Goal: Information Seeking & Learning: Check status

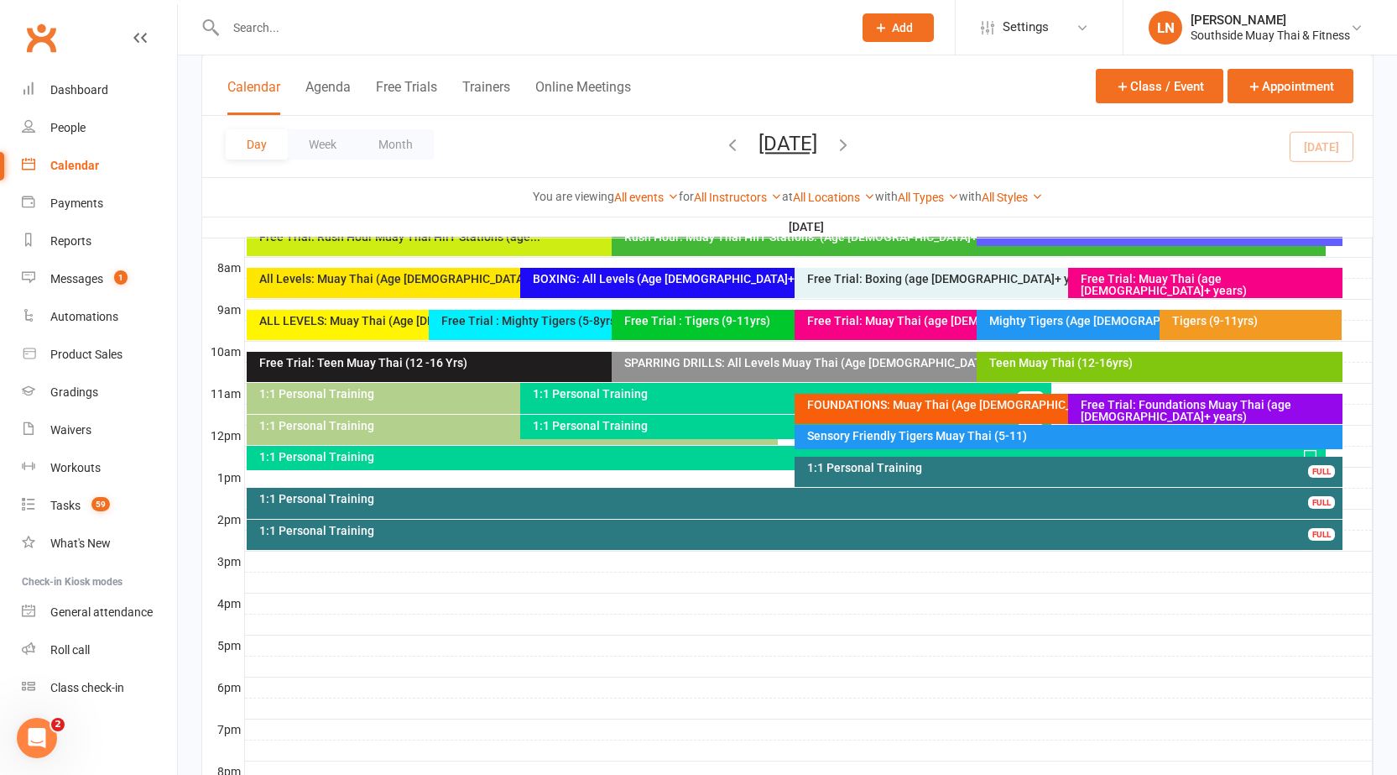
click at [1076, 315] on div "Mighty Tigers (Age 5-8)" at bounding box center [1155, 321] width 333 height 12
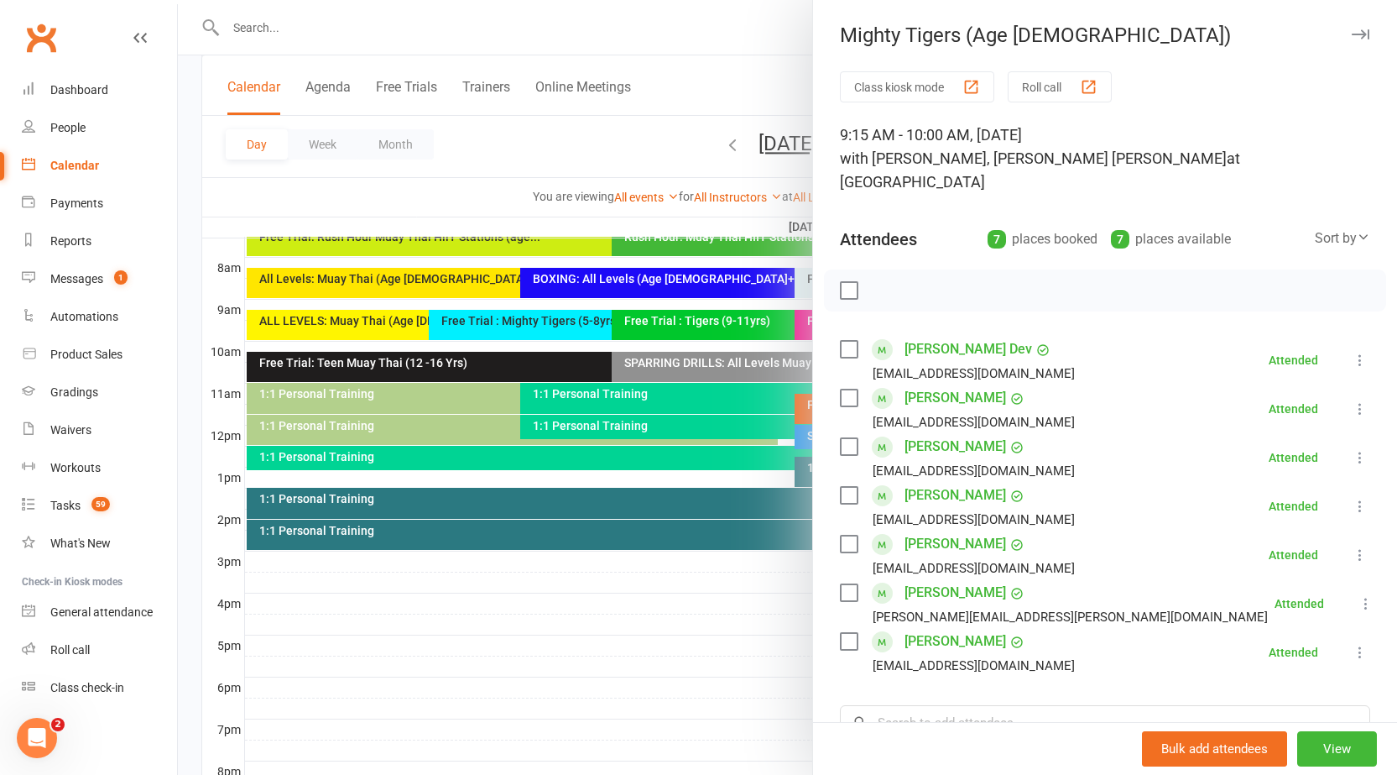
scroll to position [84, 0]
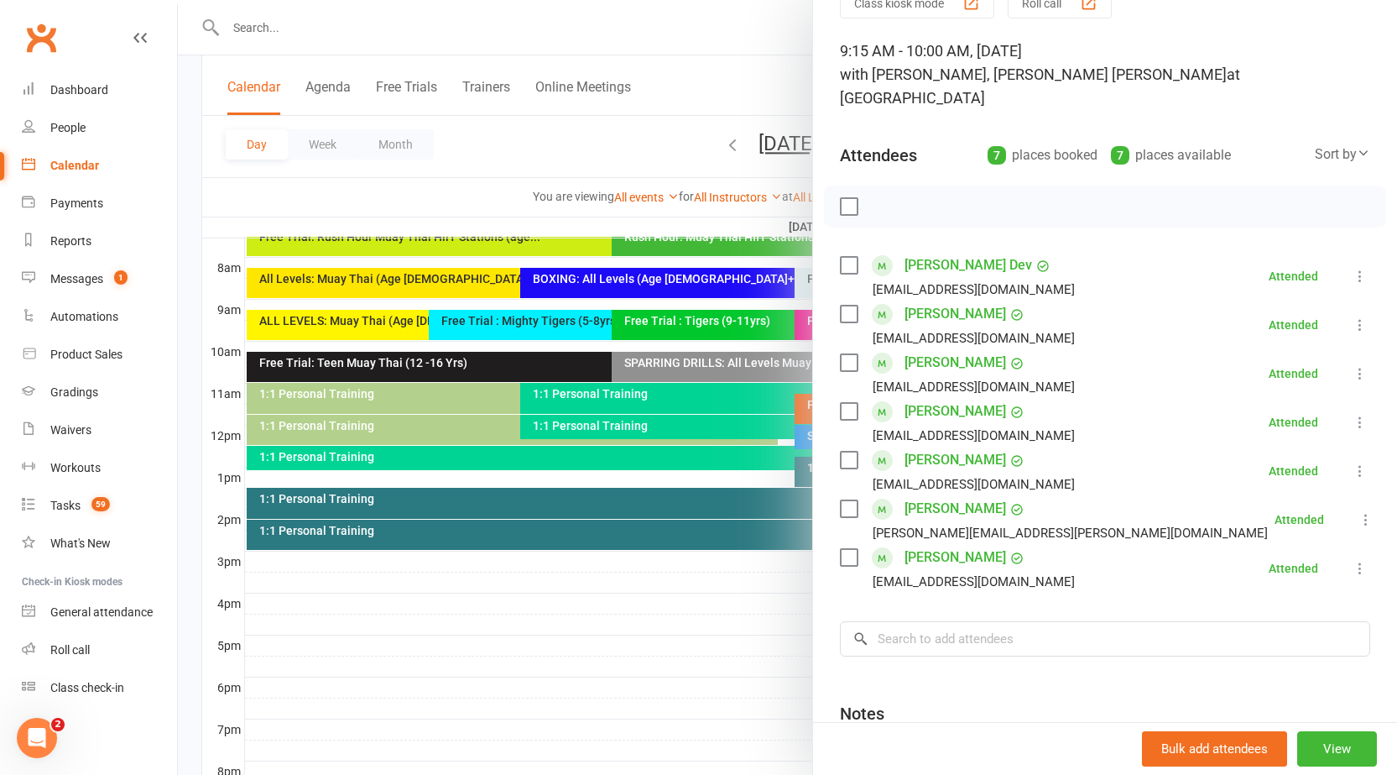
drag, startPoint x: 745, startPoint y: 616, endPoint x: 754, endPoint y: 613, distance: 9.0
click at [745, 619] on div at bounding box center [787, 387] width 1219 height 775
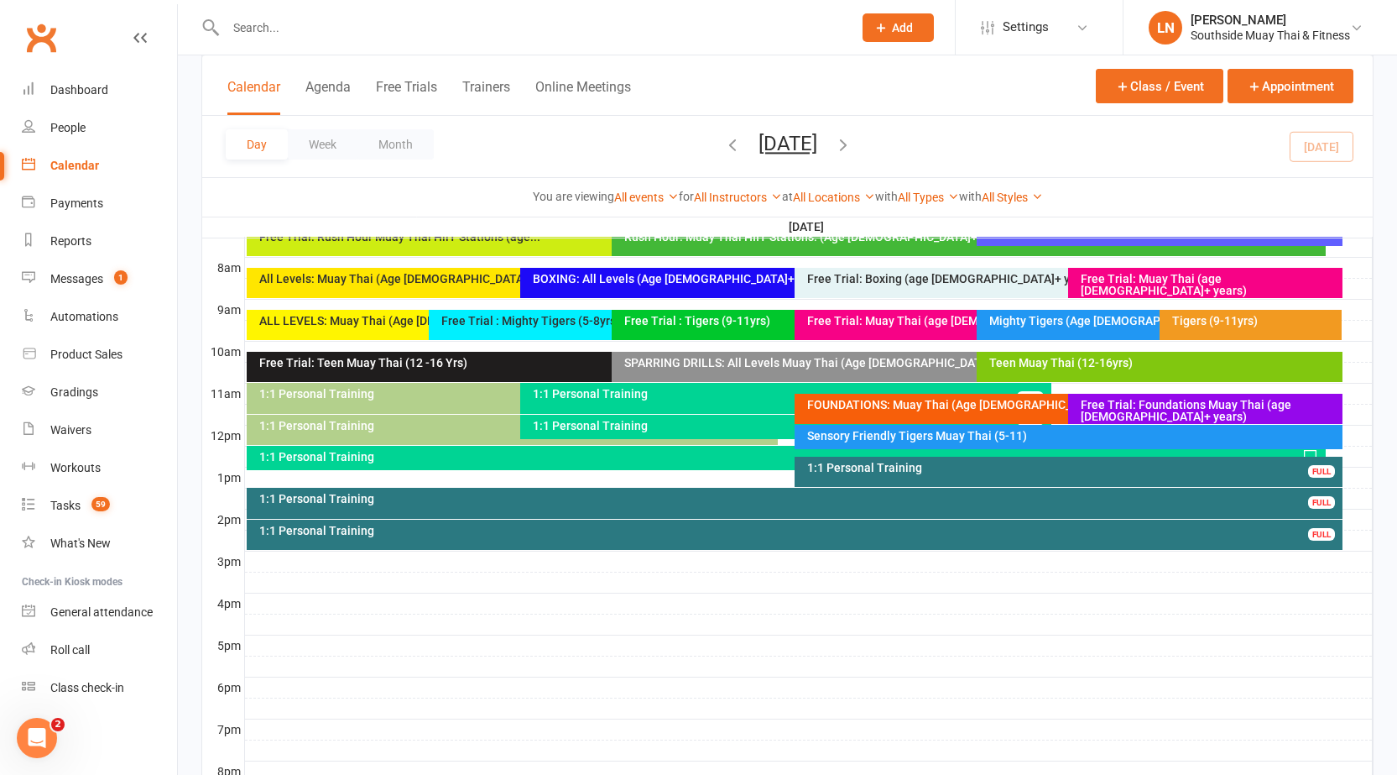
click at [1193, 331] on div "Tigers (9-11yrs)" at bounding box center [1251, 325] width 183 height 30
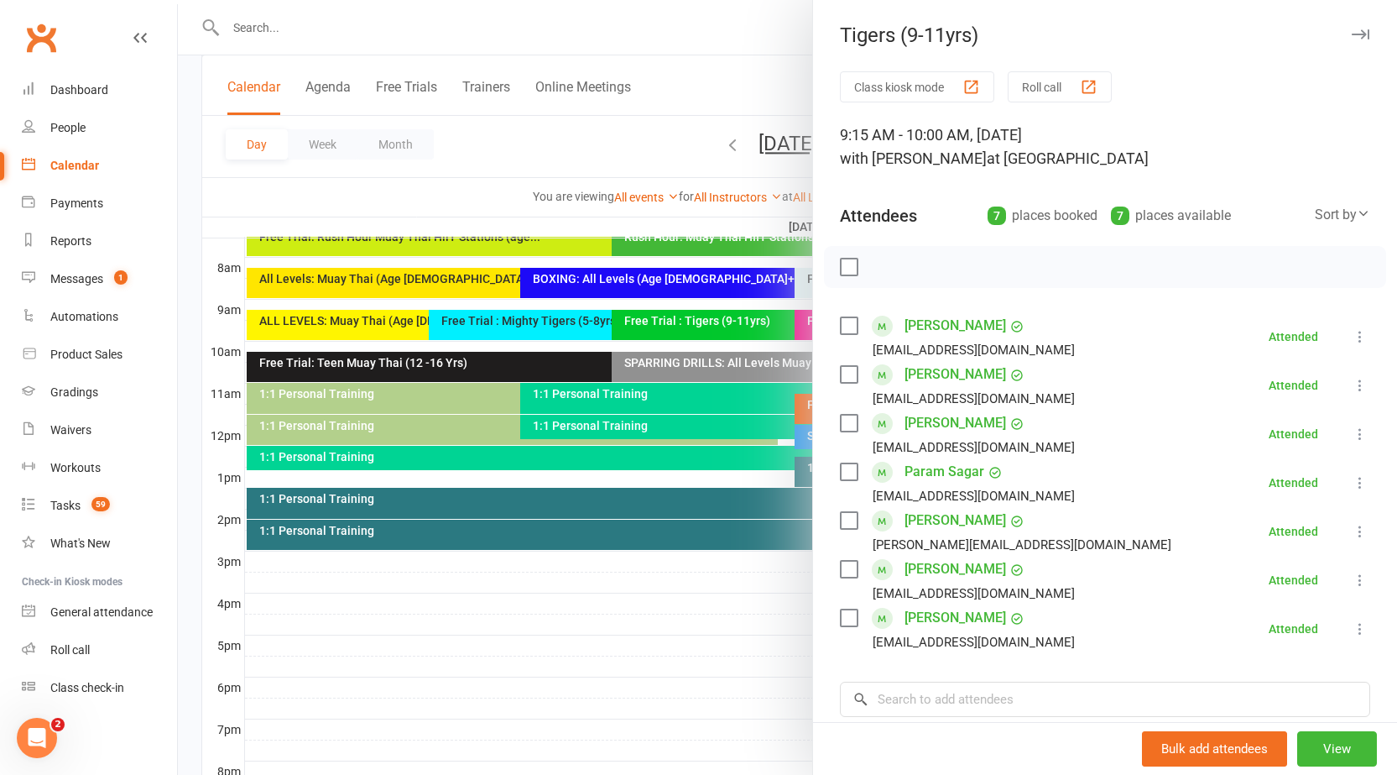
click at [724, 647] on div at bounding box center [787, 387] width 1219 height 775
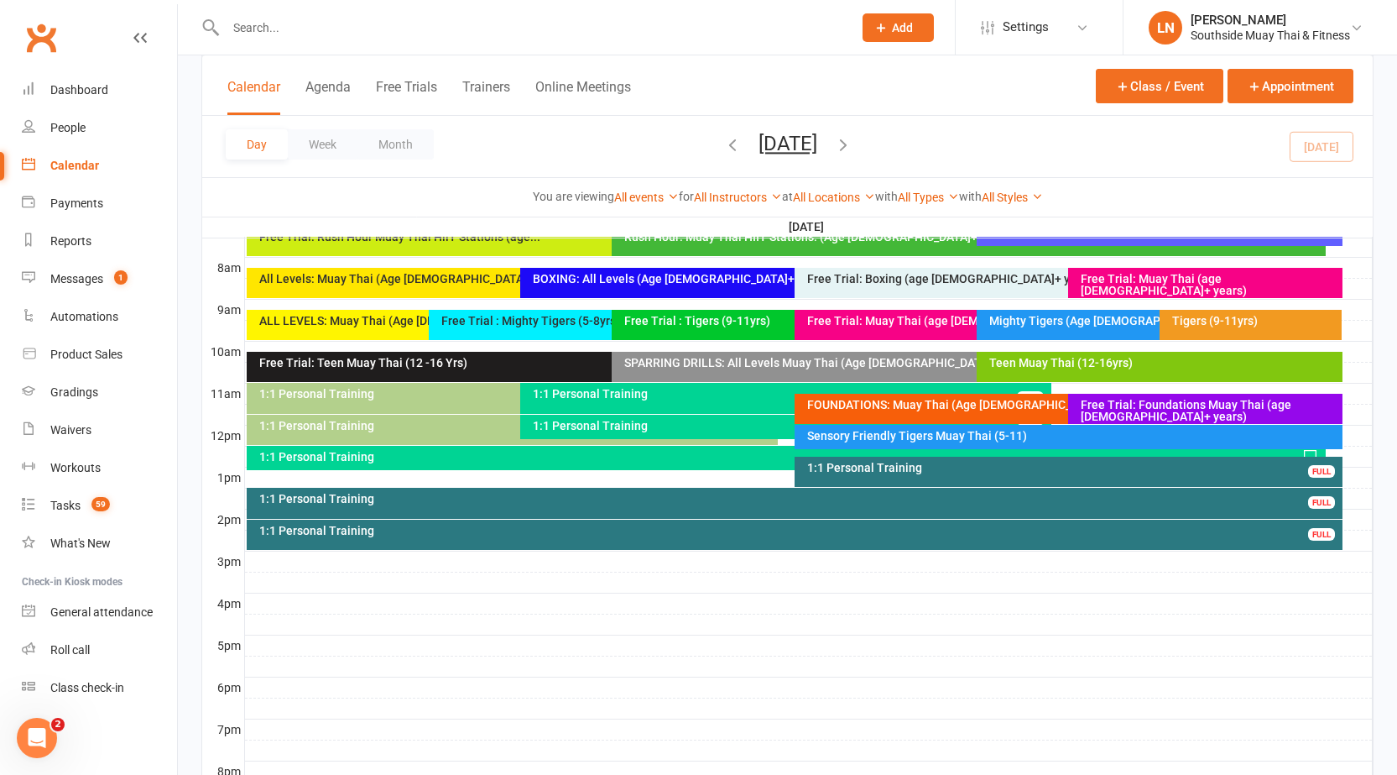
click at [905, 355] on div "SPARRING DRILLS: All Levels Muay Thai (Age 13+)" at bounding box center [969, 367] width 714 height 30
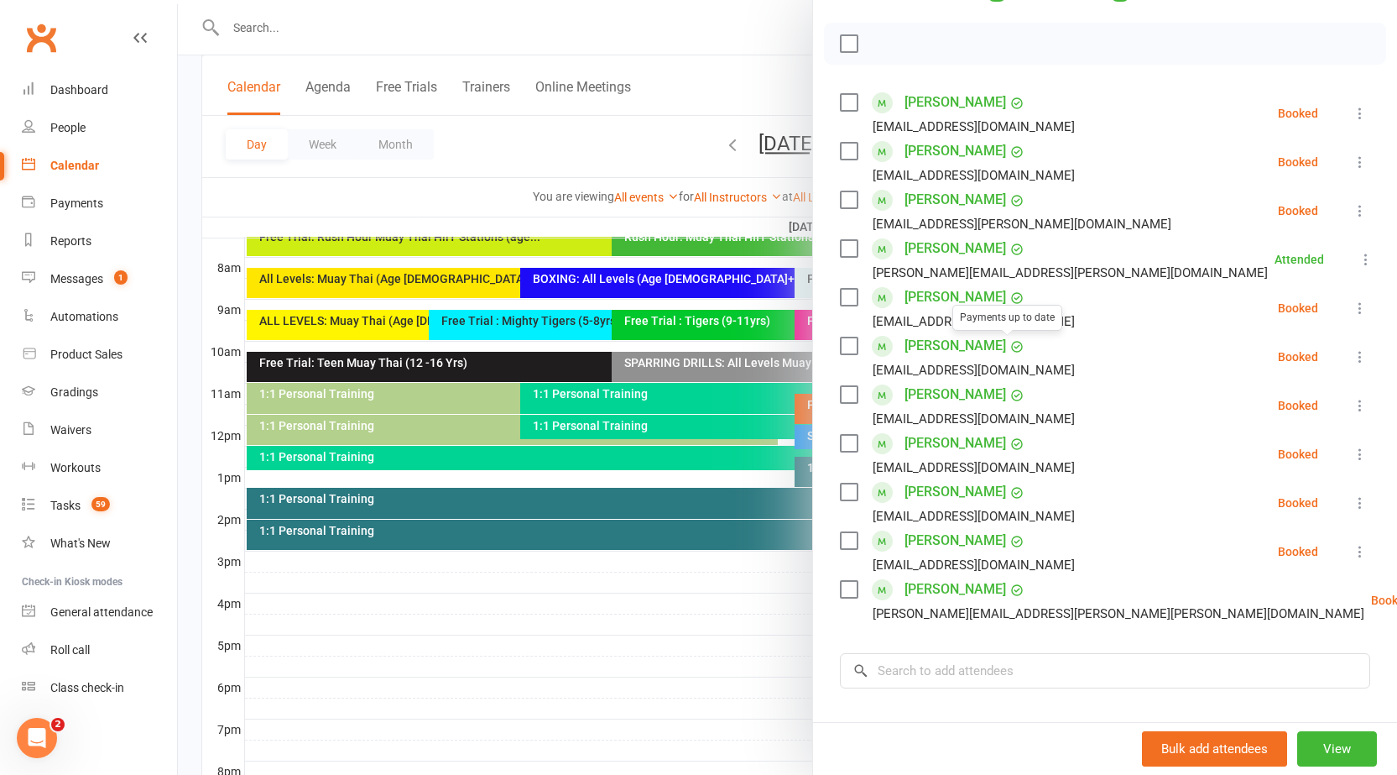
scroll to position [252, 0]
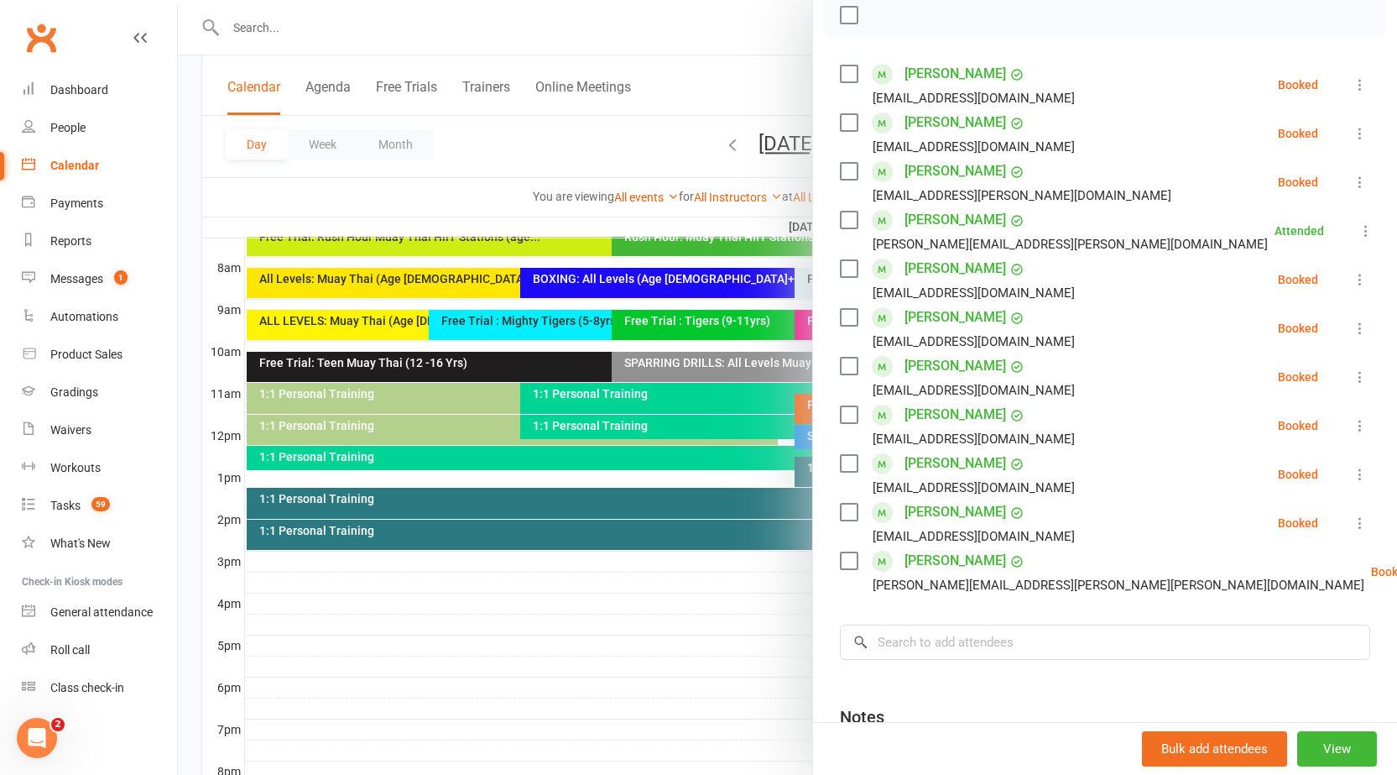
click at [718, 697] on div at bounding box center [787, 387] width 1219 height 775
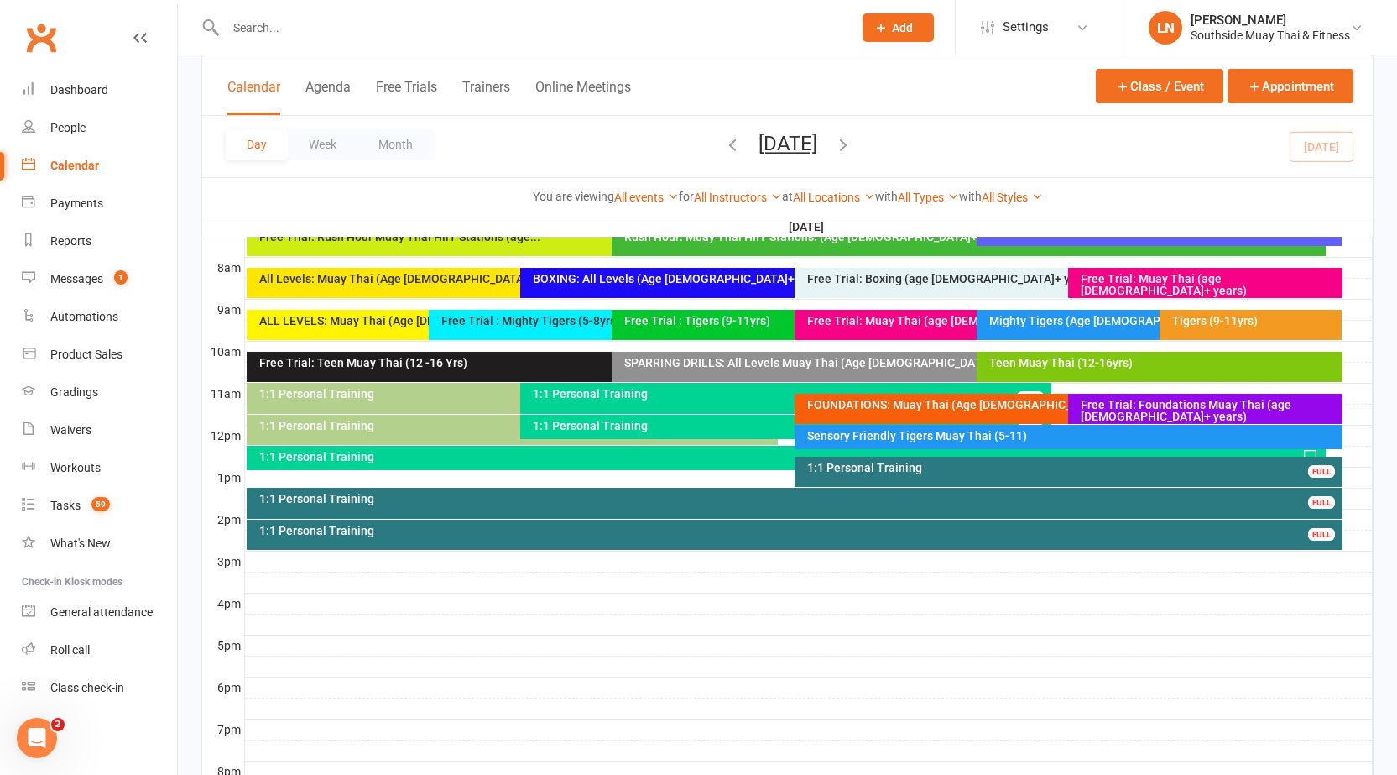
click at [1030, 365] on div "Teen Muay Thai (12-16yrs)" at bounding box center [1164, 363] width 350 height 12
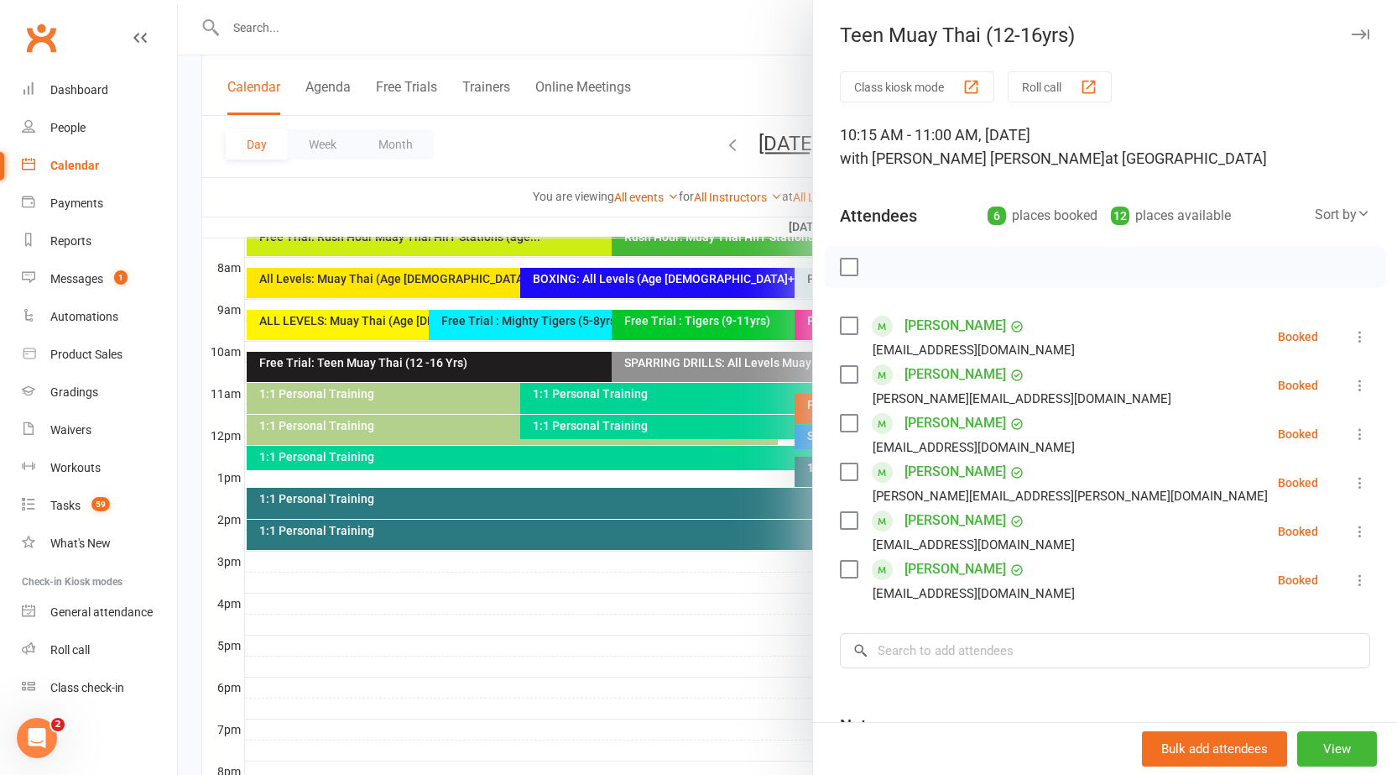
click at [565, 377] on div at bounding box center [787, 387] width 1219 height 775
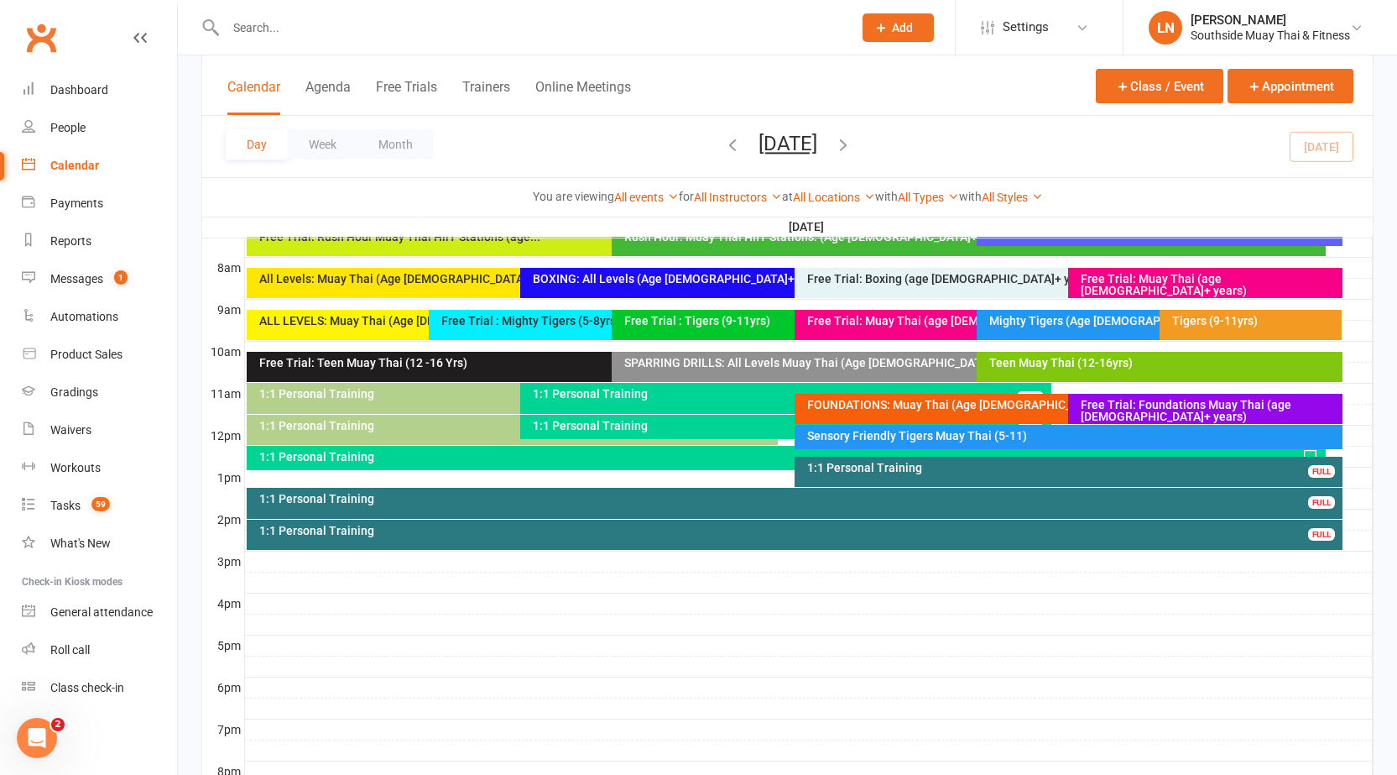
click at [571, 365] on div "Free Trial: Teen Muay Thai (12 -16 Yrs)" at bounding box center [607, 363] width 699 height 12
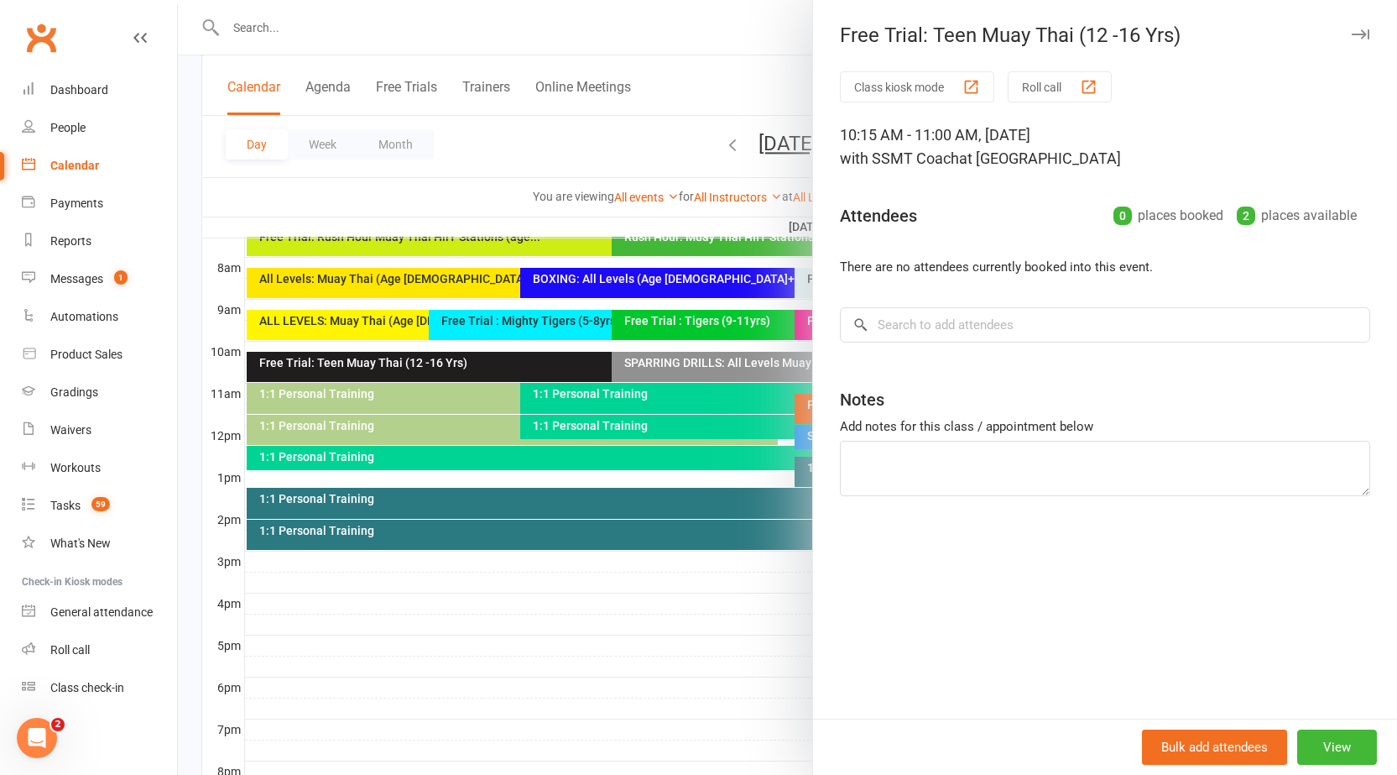
click at [645, 386] on div at bounding box center [787, 387] width 1219 height 775
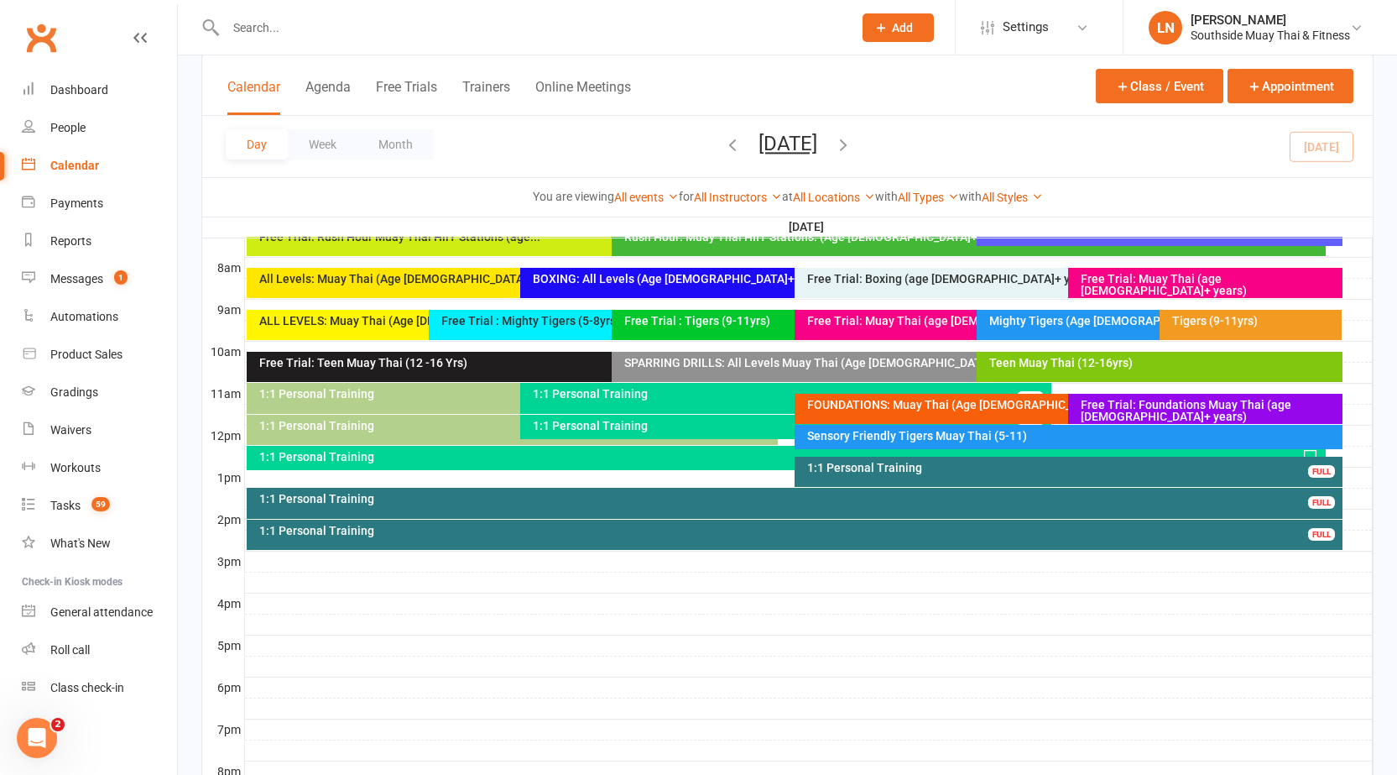
click at [1047, 372] on div "Teen Muay Thai (12-16yrs)" at bounding box center [1159, 367] width 365 height 30
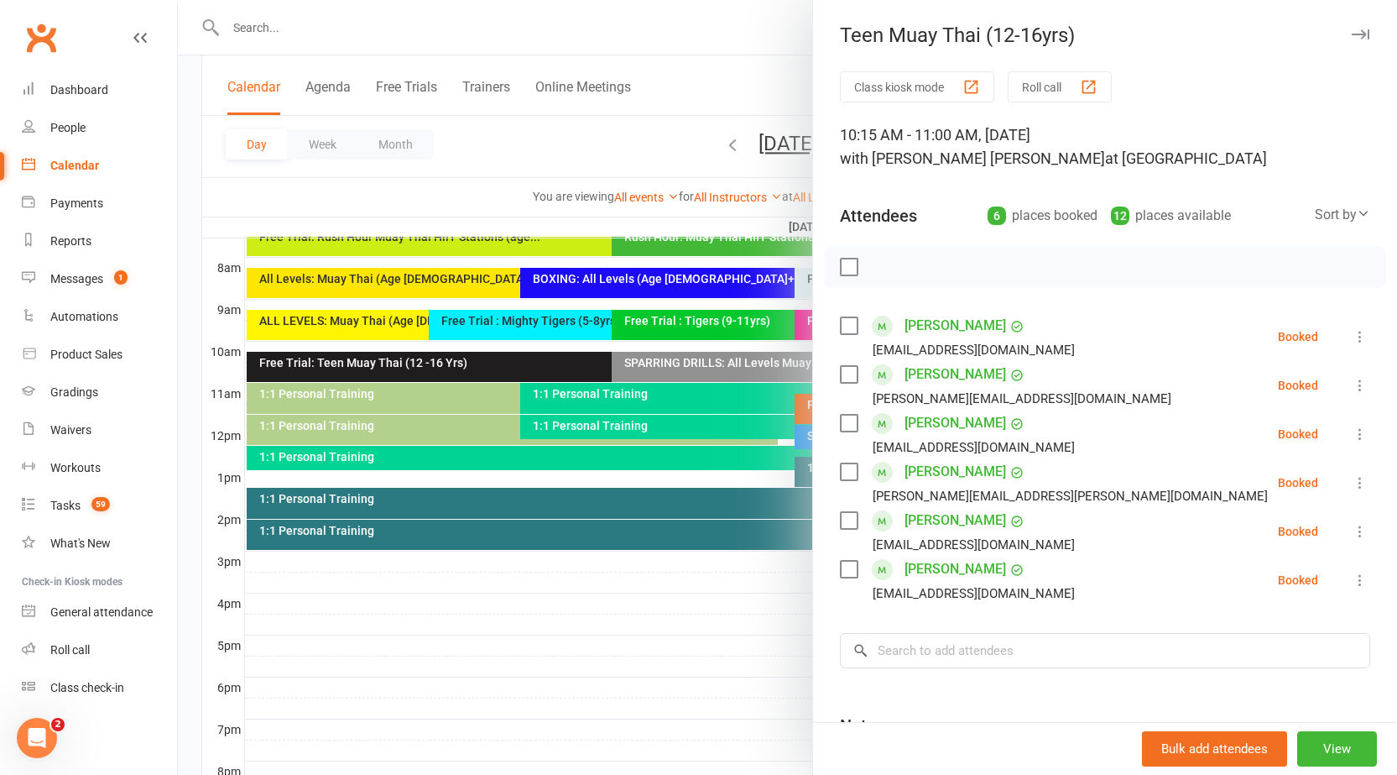
click at [715, 408] on div at bounding box center [787, 387] width 1219 height 775
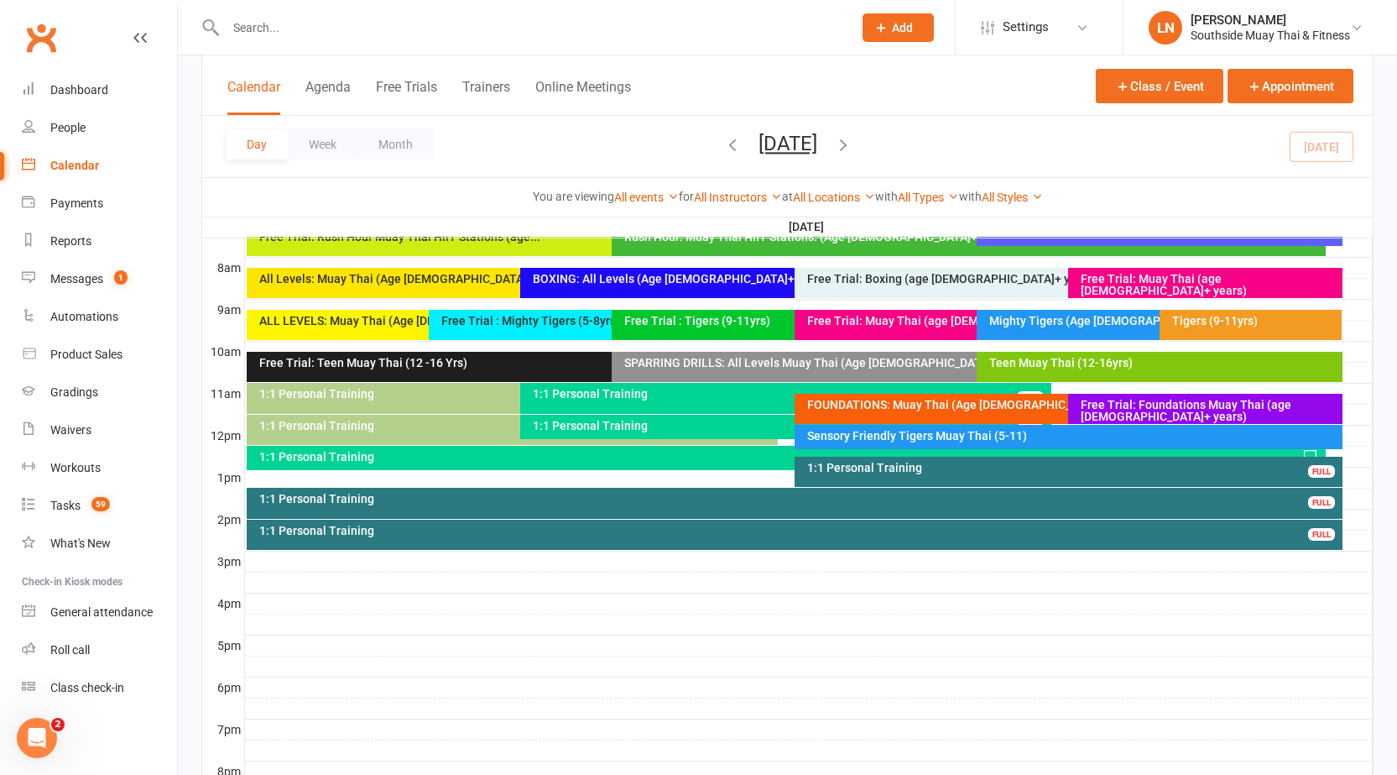
click at [1072, 371] on div "Teen Muay Thai (12-16yrs)" at bounding box center [1159, 367] width 365 height 30
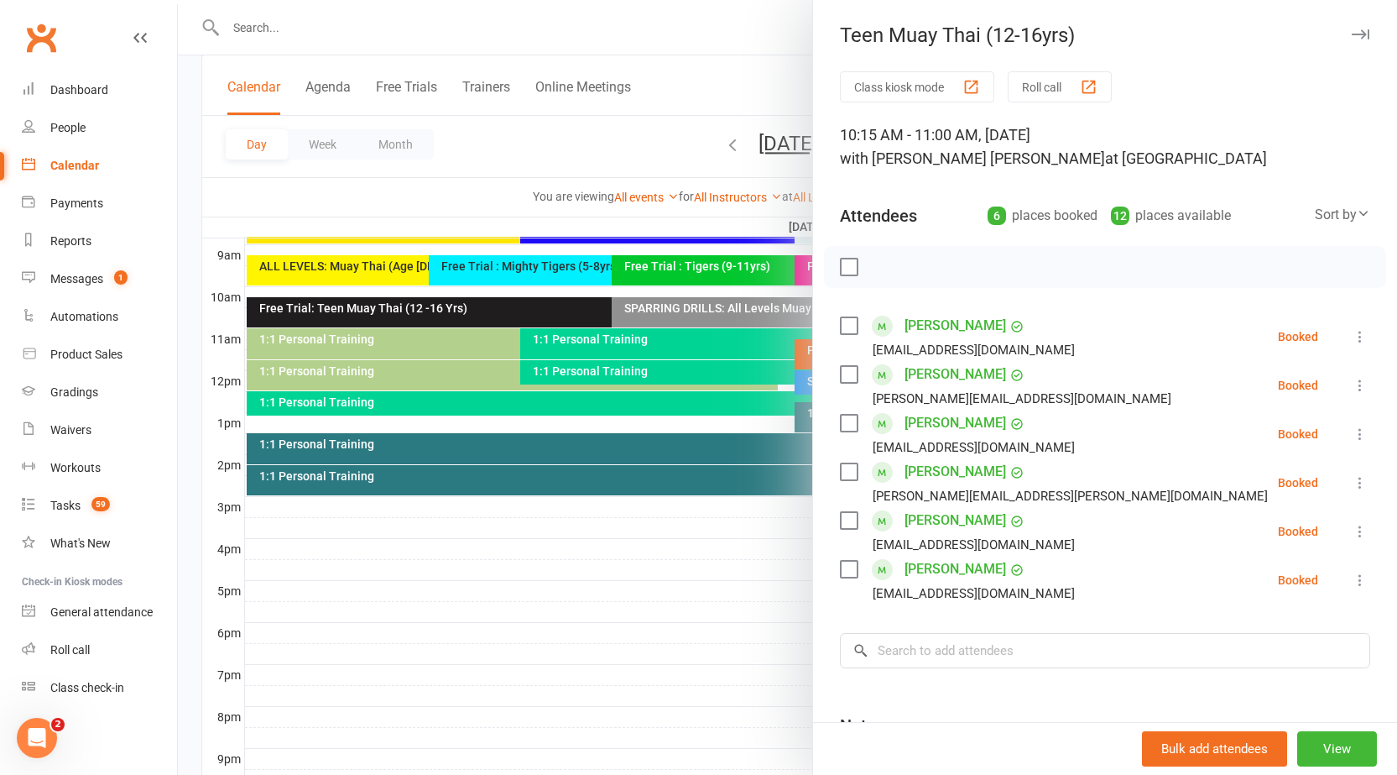
scroll to position [504, 0]
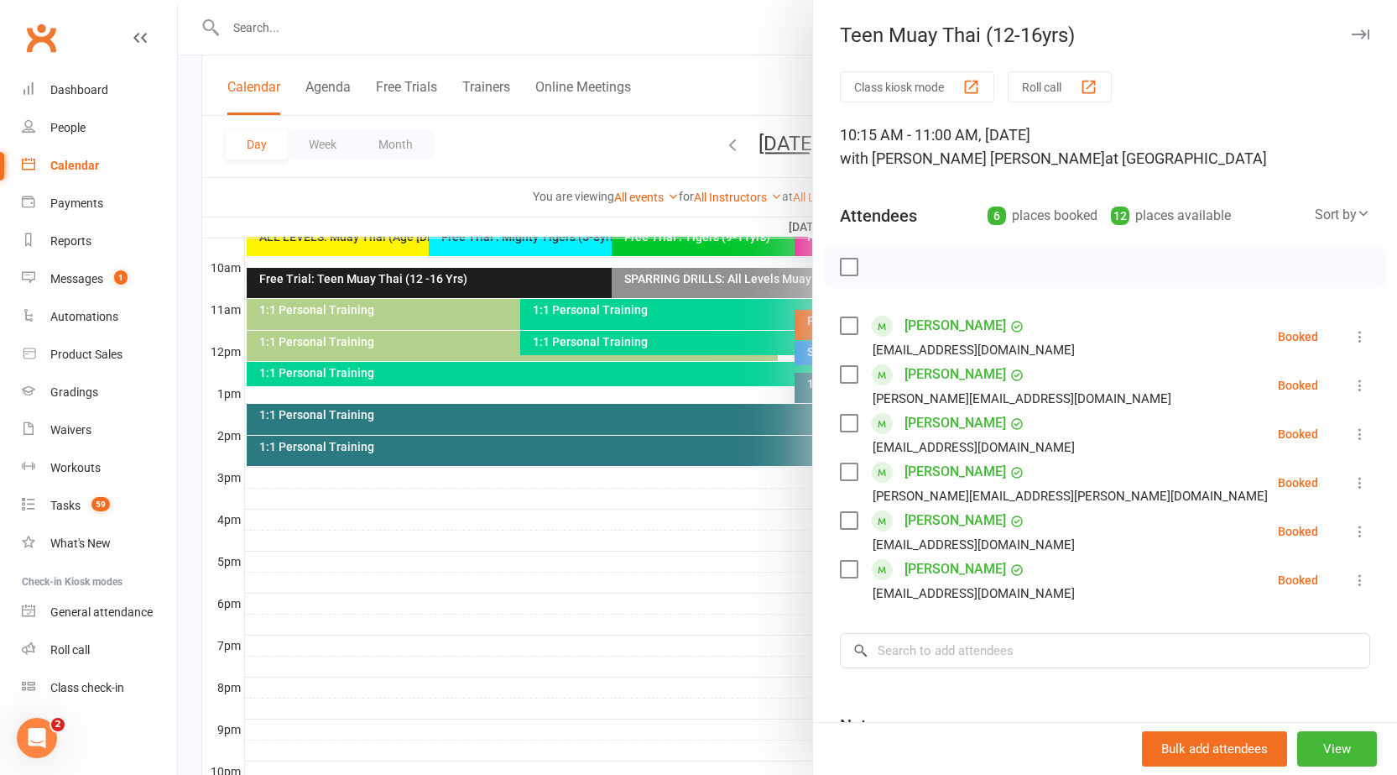
click at [645, 494] on div at bounding box center [787, 387] width 1219 height 775
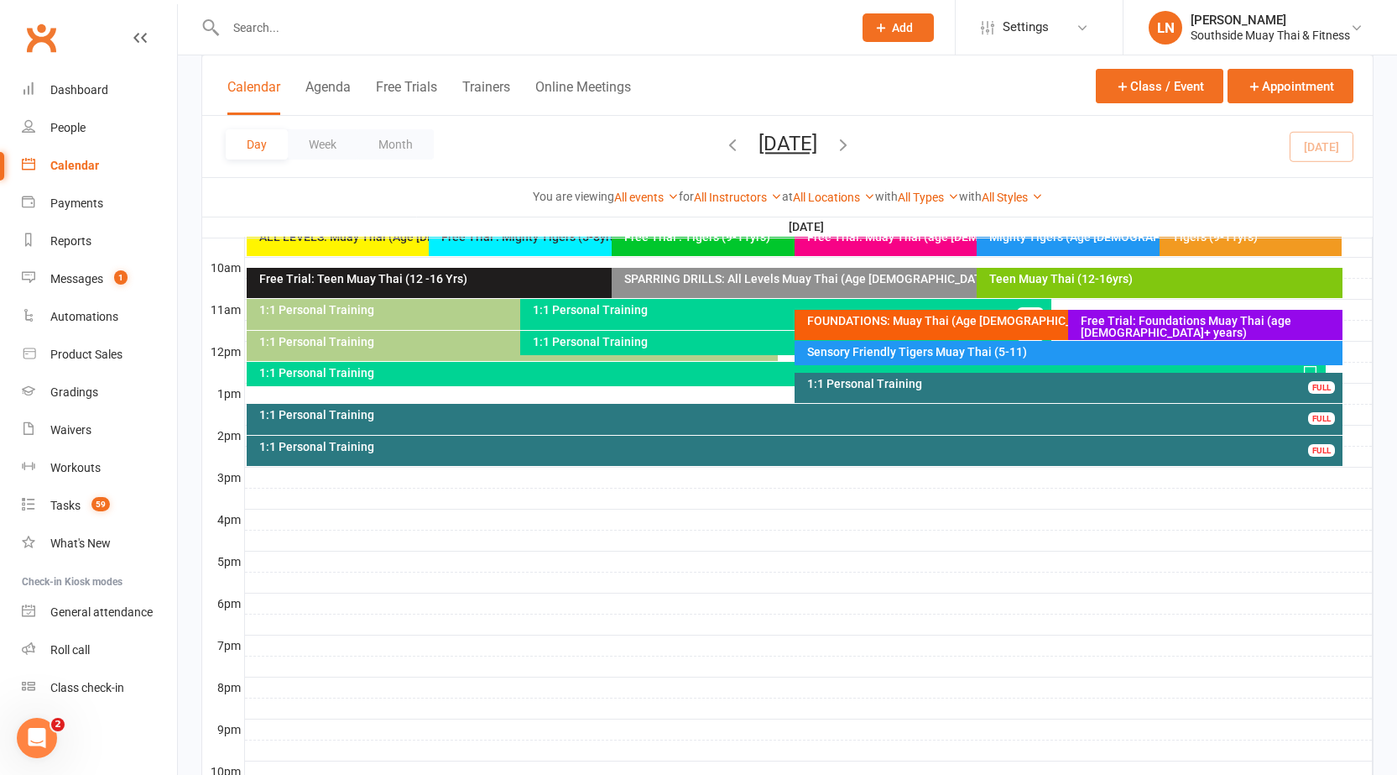
click at [953, 319] on div "FOUNDATIONS: Muay Thai (Age [DEMOGRAPHIC_DATA]+)" at bounding box center [1064, 321] width 516 height 12
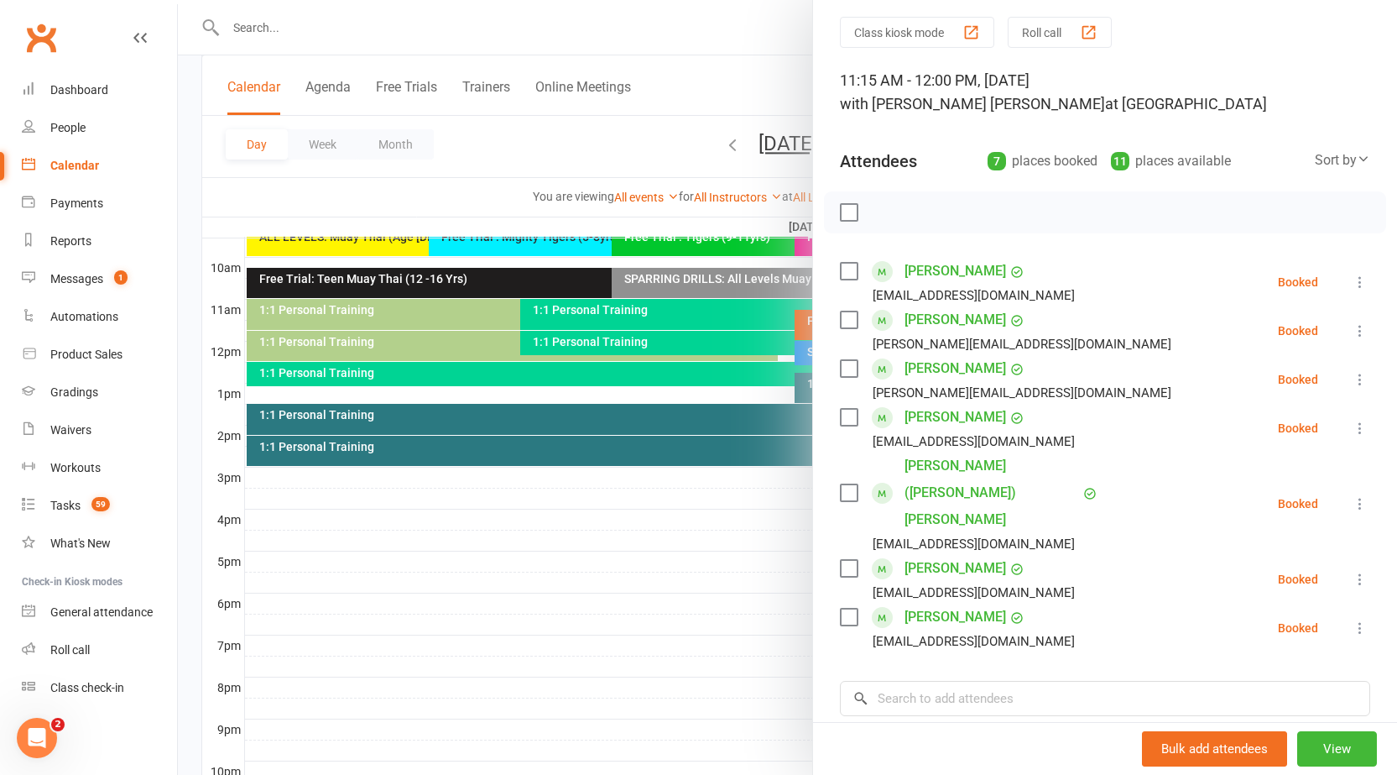
scroll to position [84, 0]
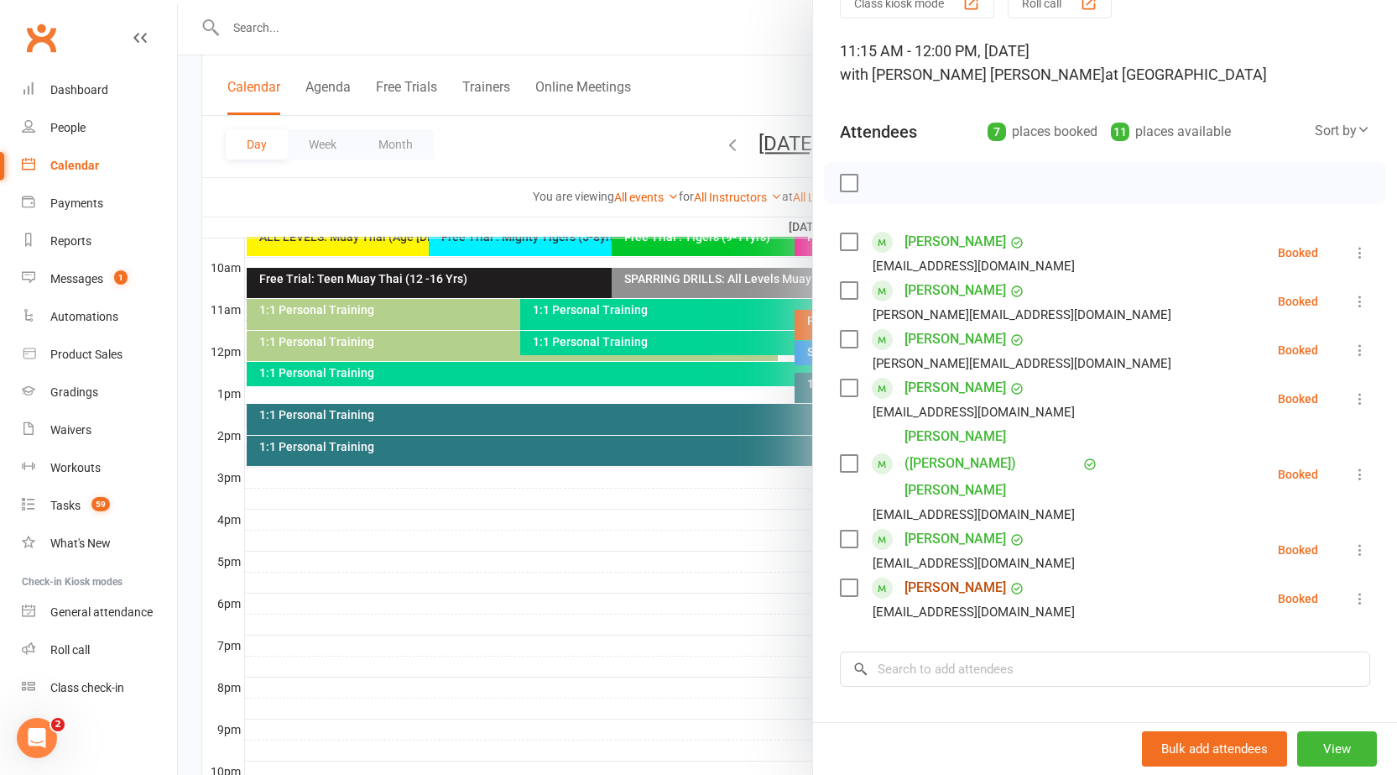
drag, startPoint x: 928, startPoint y: 566, endPoint x: 927, endPoint y: 537, distance: 29.4
click at [632, 531] on div at bounding box center [787, 387] width 1219 height 775
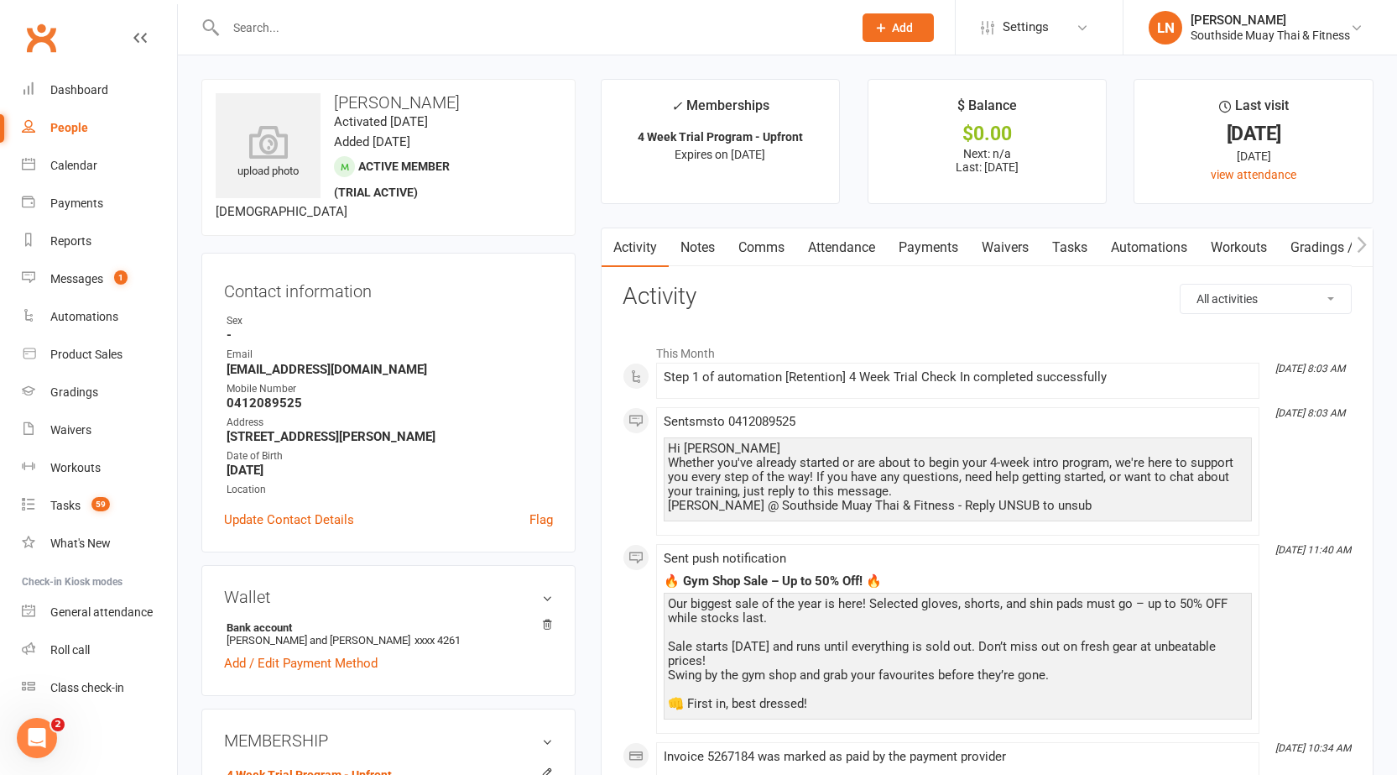
click at [707, 246] on link "Notes" at bounding box center [698, 247] width 58 height 39
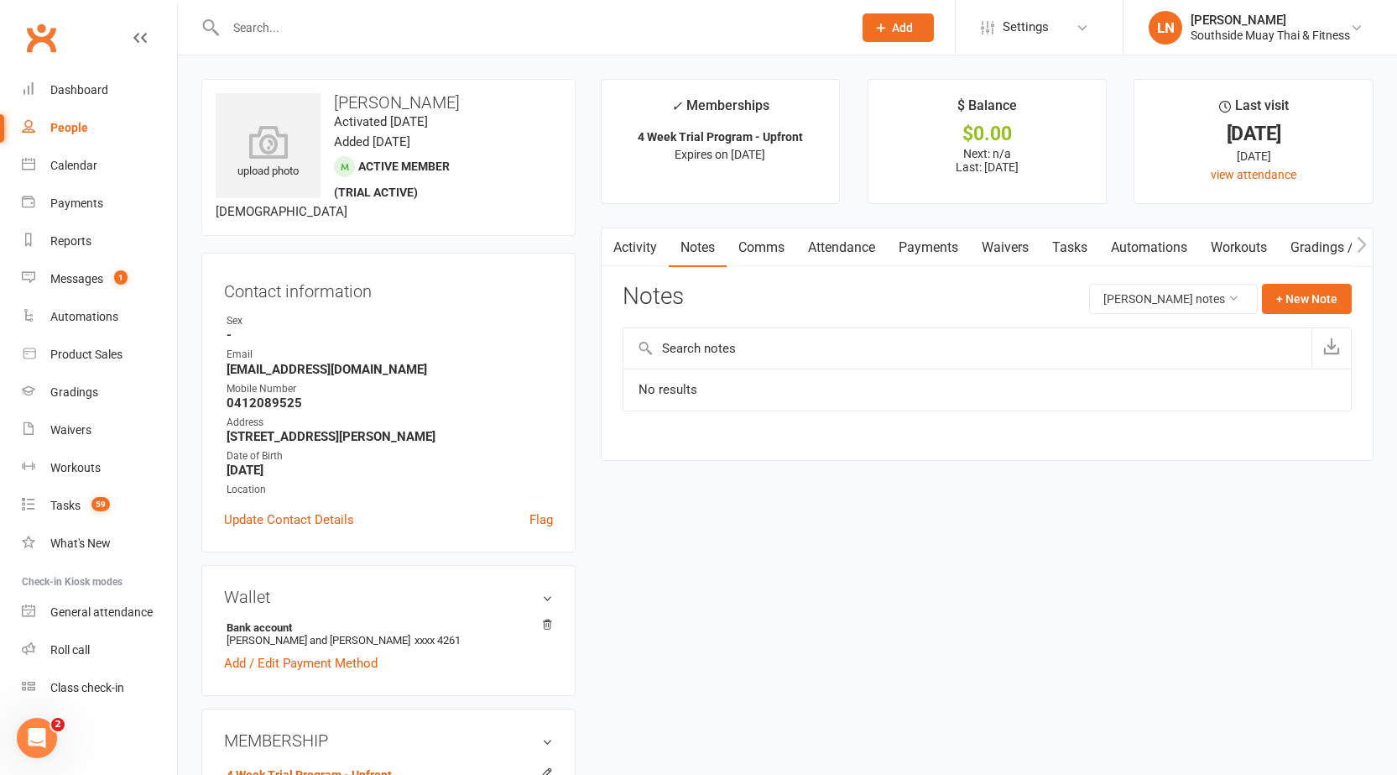
click at [639, 253] on link "Activity" at bounding box center [635, 247] width 67 height 39
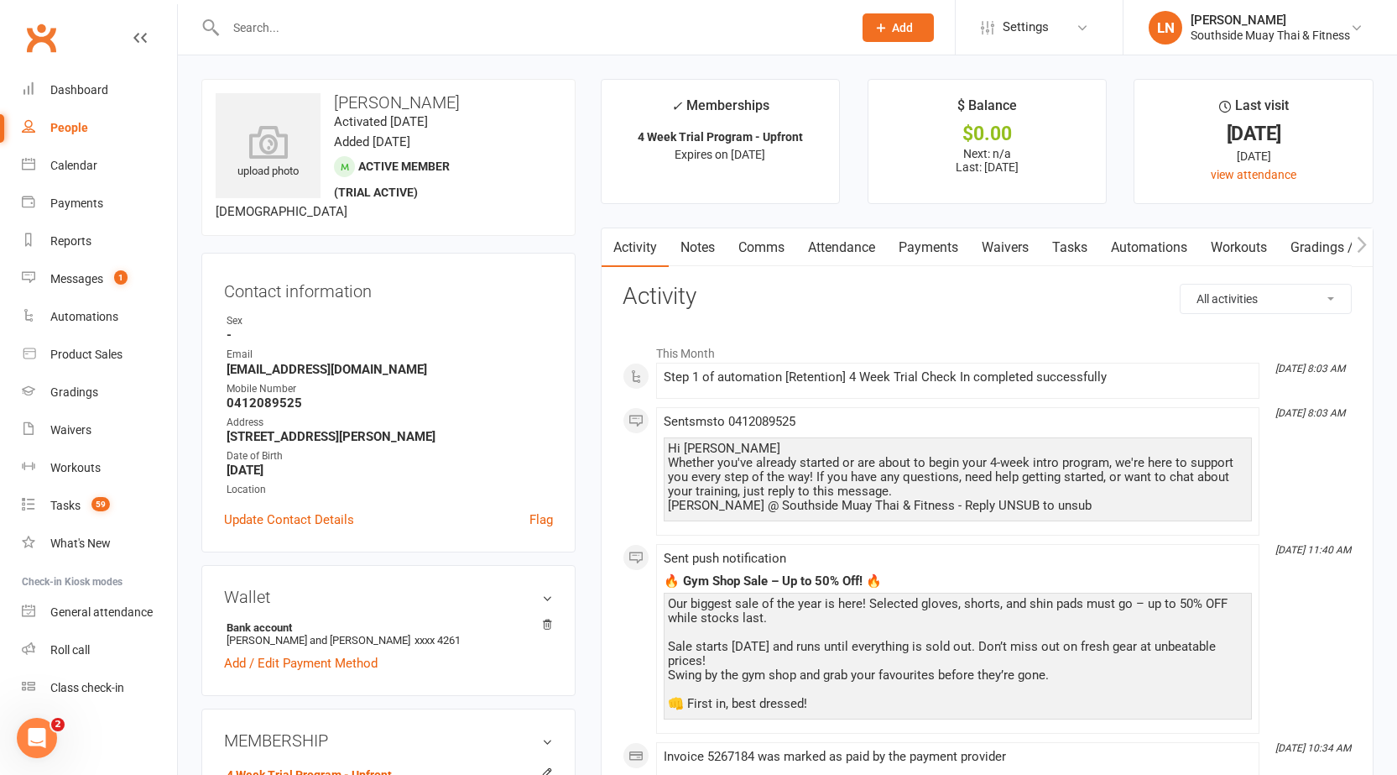
drag, startPoint x: 833, startPoint y: 238, endPoint x: 839, endPoint y: 246, distance: 10.7
click at [833, 238] on link "Attendance" at bounding box center [841, 247] width 91 height 39
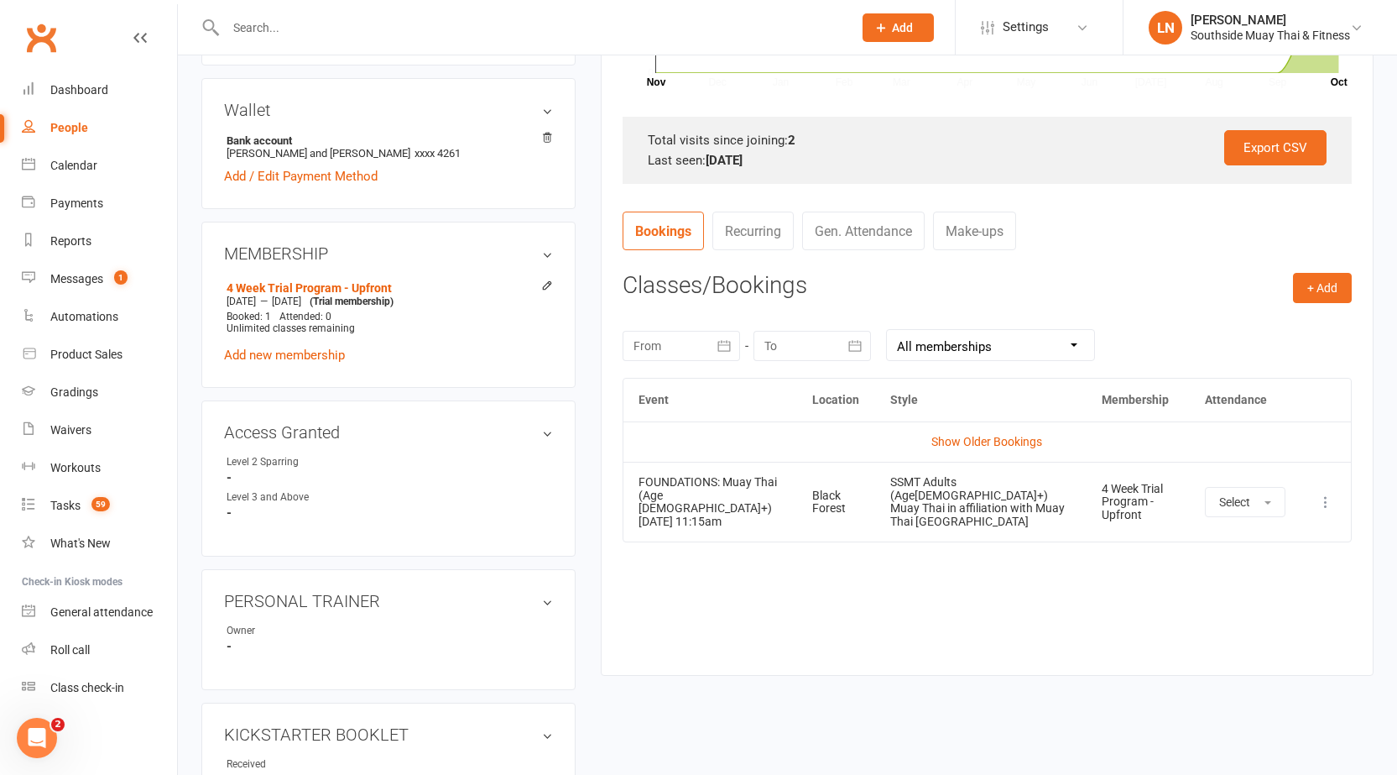
scroll to position [504, 0]
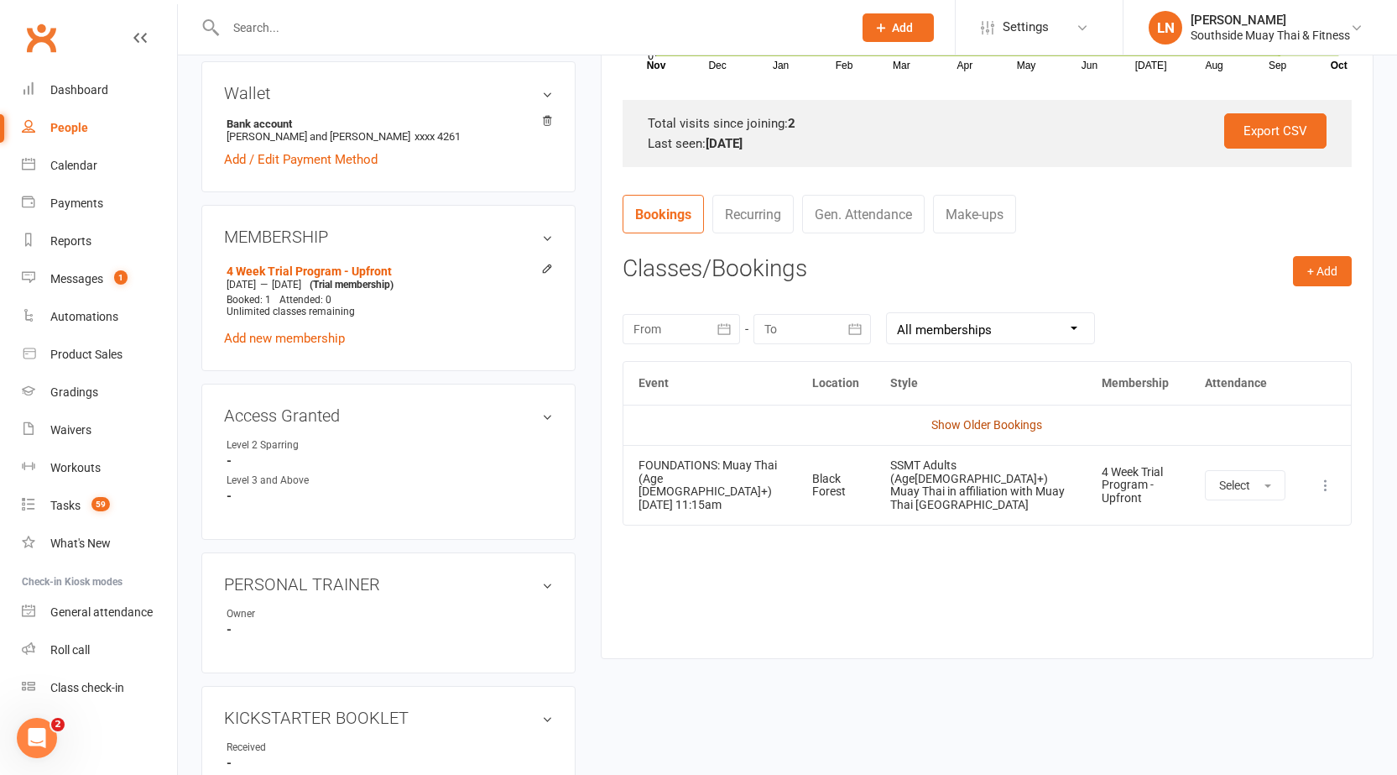
click at [946, 420] on link "Show Older Bookings" at bounding box center [987, 424] width 111 height 13
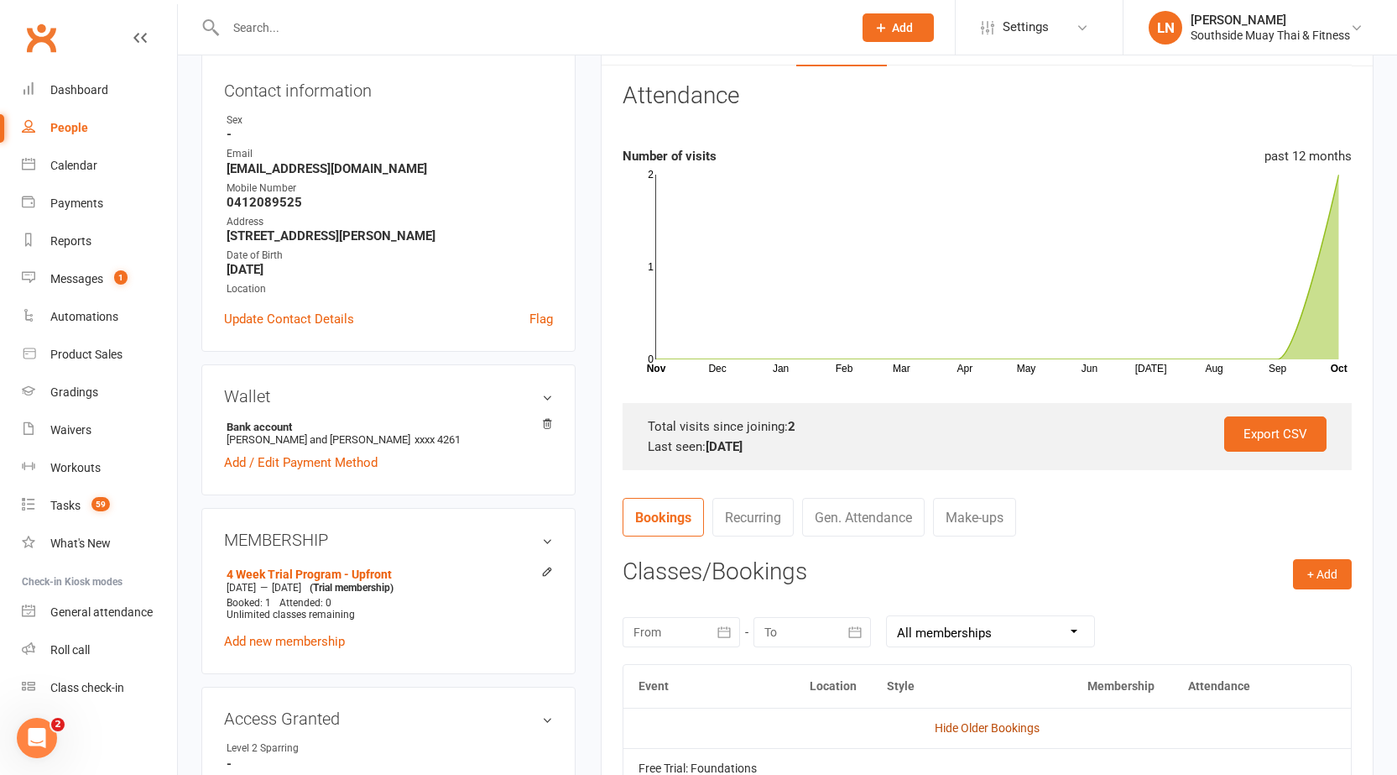
scroll to position [0, 0]
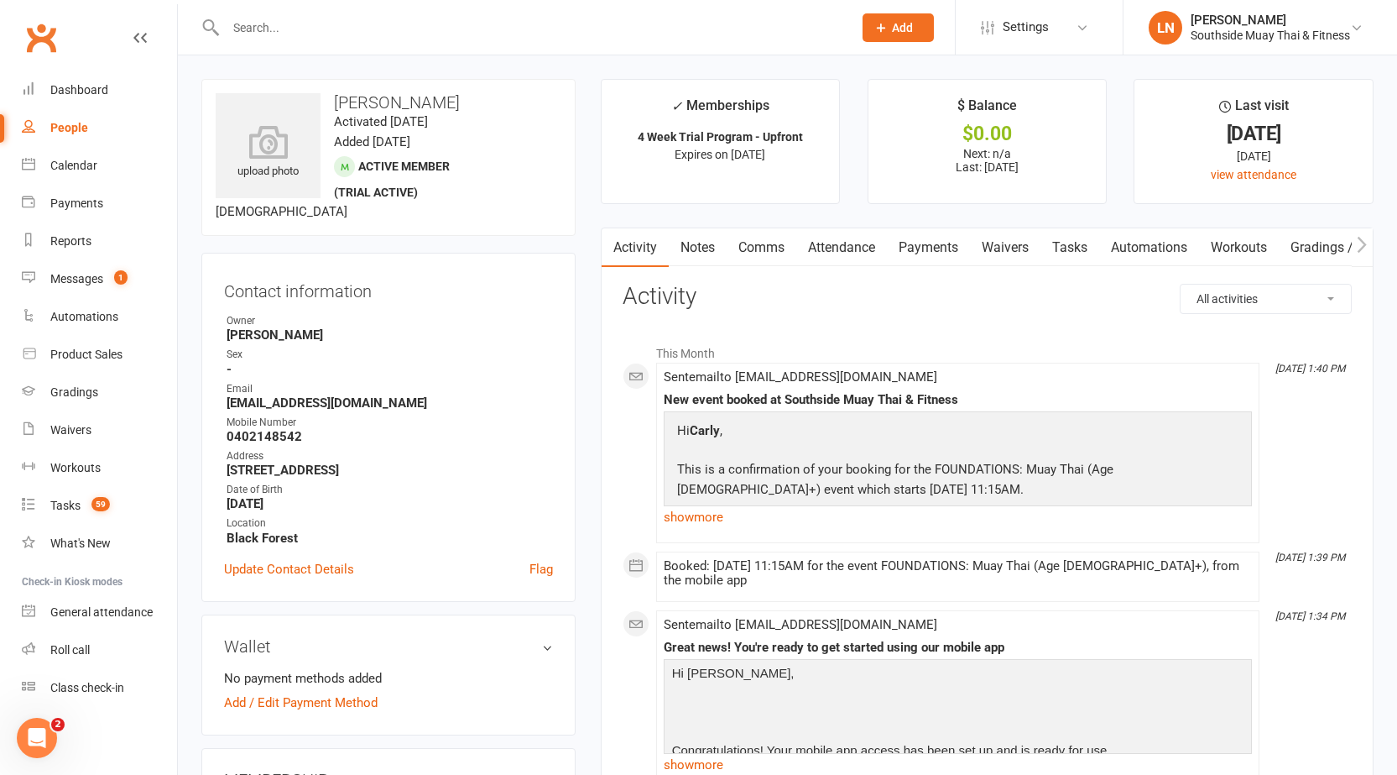
click at [698, 248] on link "Notes" at bounding box center [698, 247] width 58 height 39
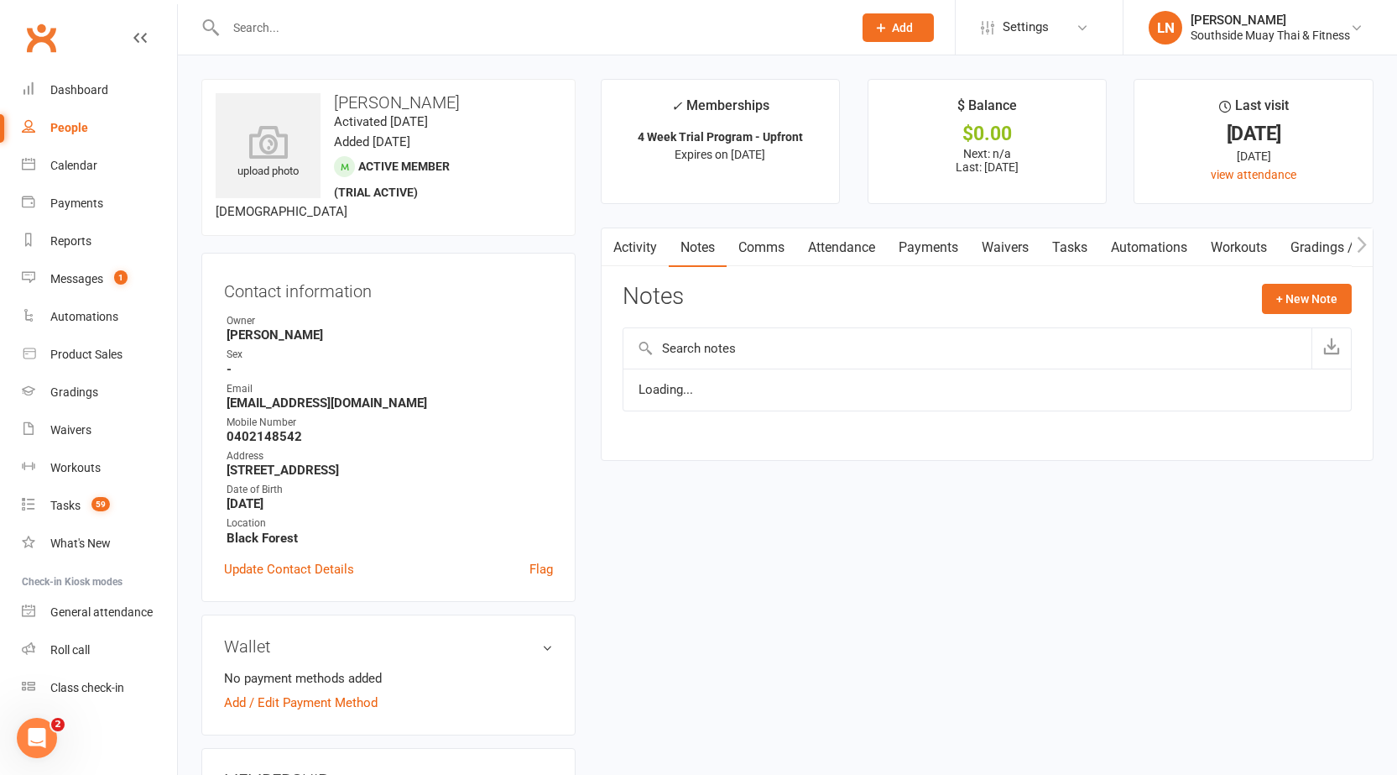
click at [827, 257] on link "Attendance" at bounding box center [841, 247] width 91 height 39
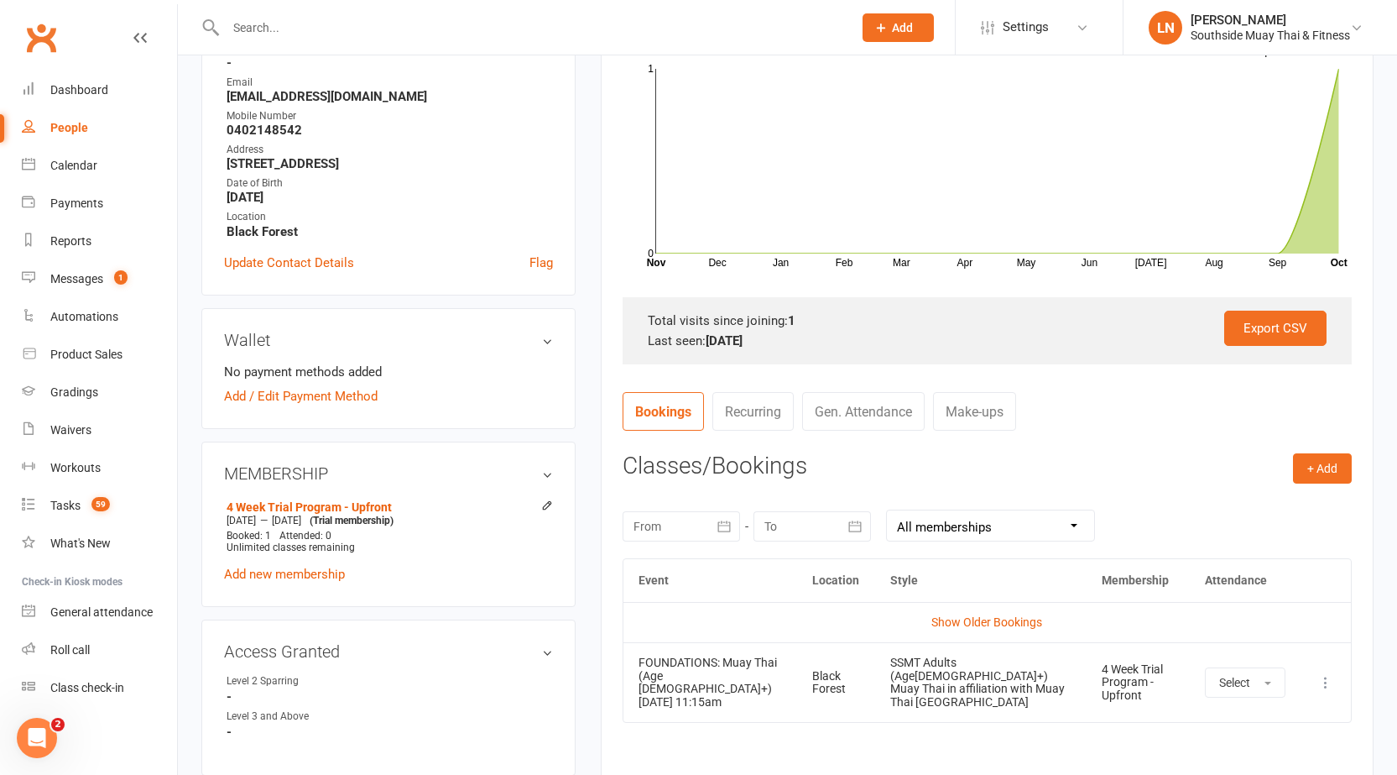
scroll to position [336, 0]
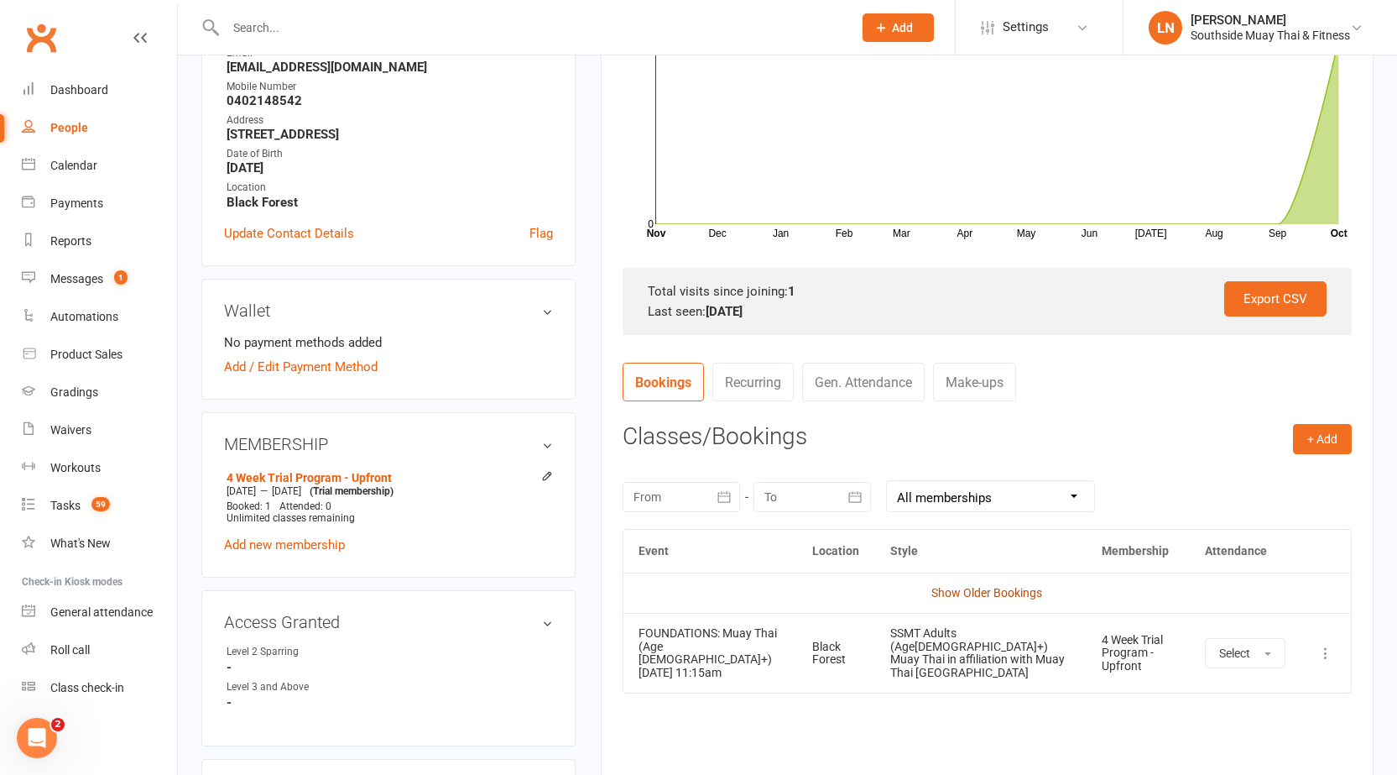
click at [1031, 599] on td "Show Older Bookings" at bounding box center [988, 592] width 728 height 40
click at [1015, 595] on link "Show Older Bookings" at bounding box center [987, 592] width 111 height 13
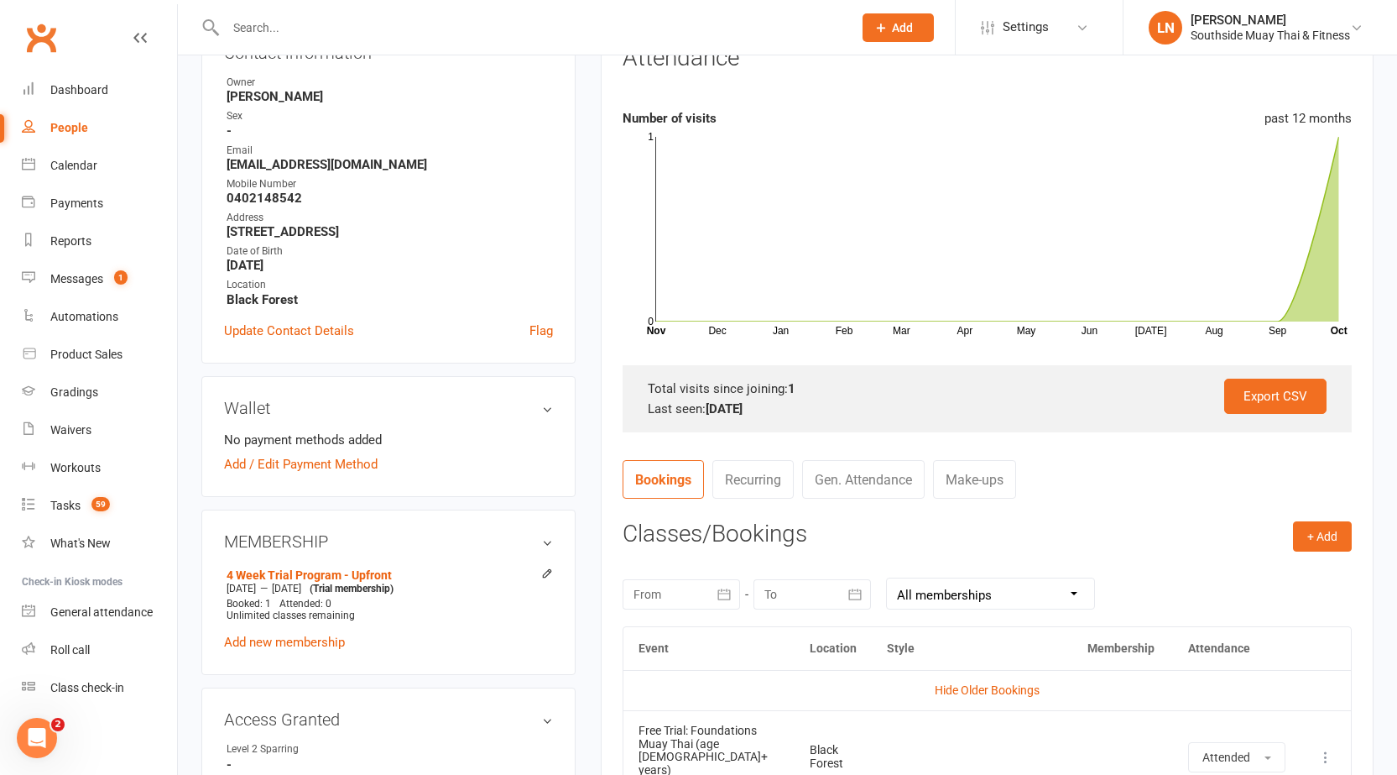
scroll to position [0, 0]
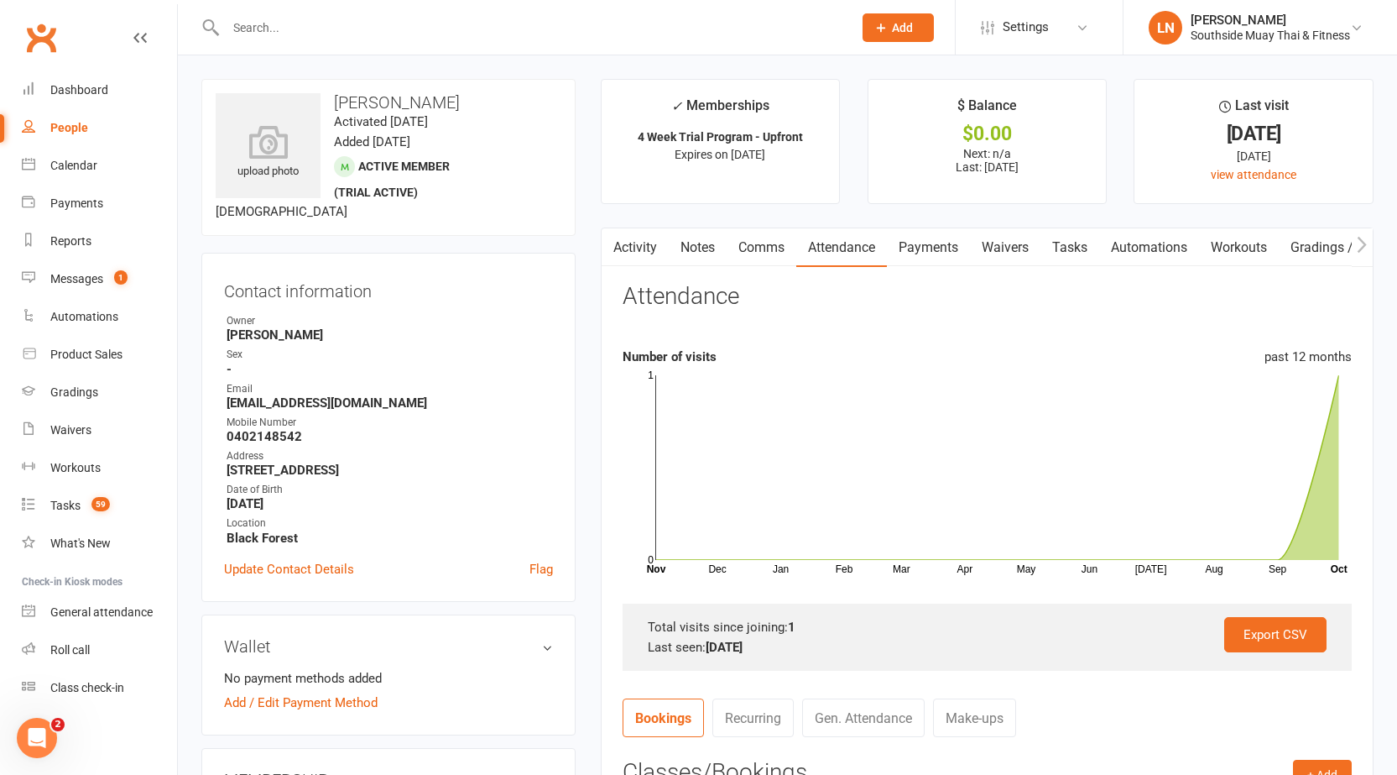
click at [628, 262] on link "Activity" at bounding box center [635, 247] width 67 height 39
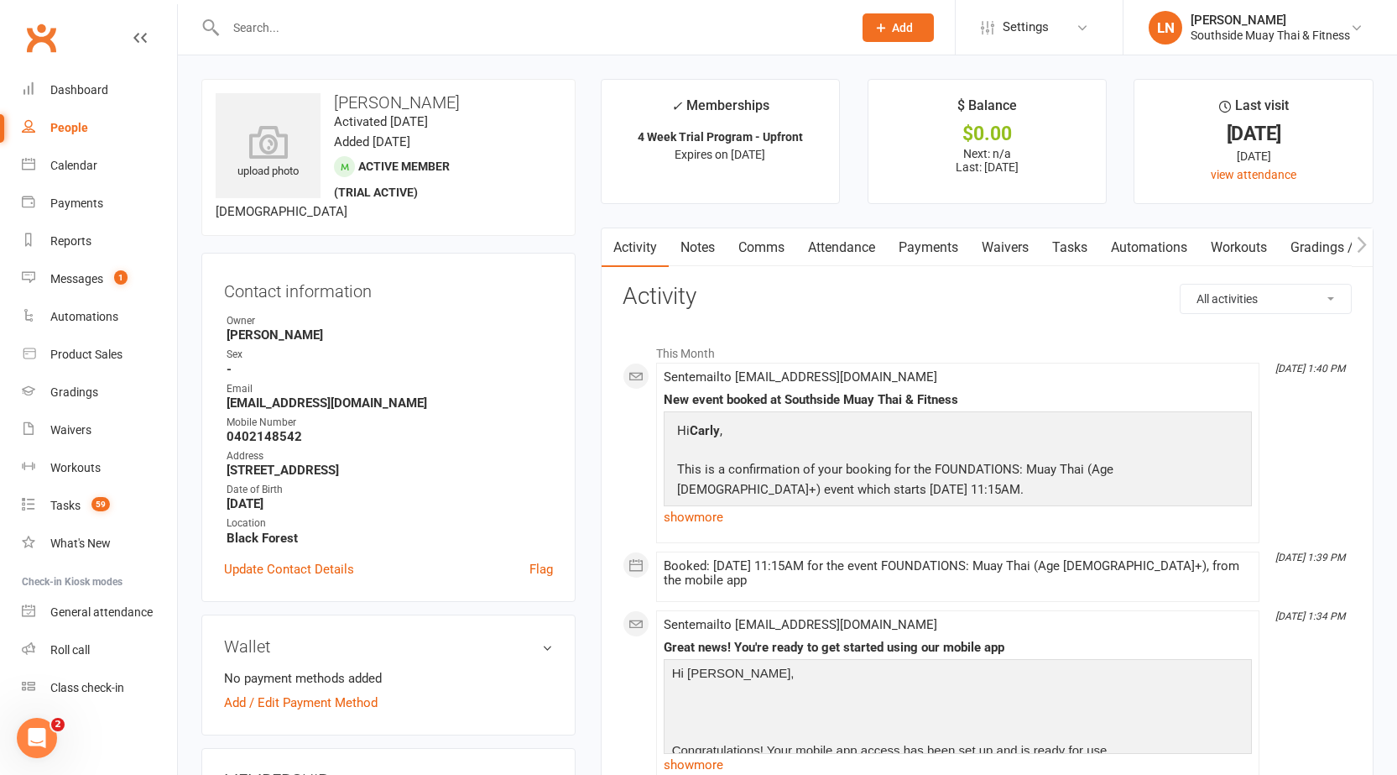
scroll to position [420, 0]
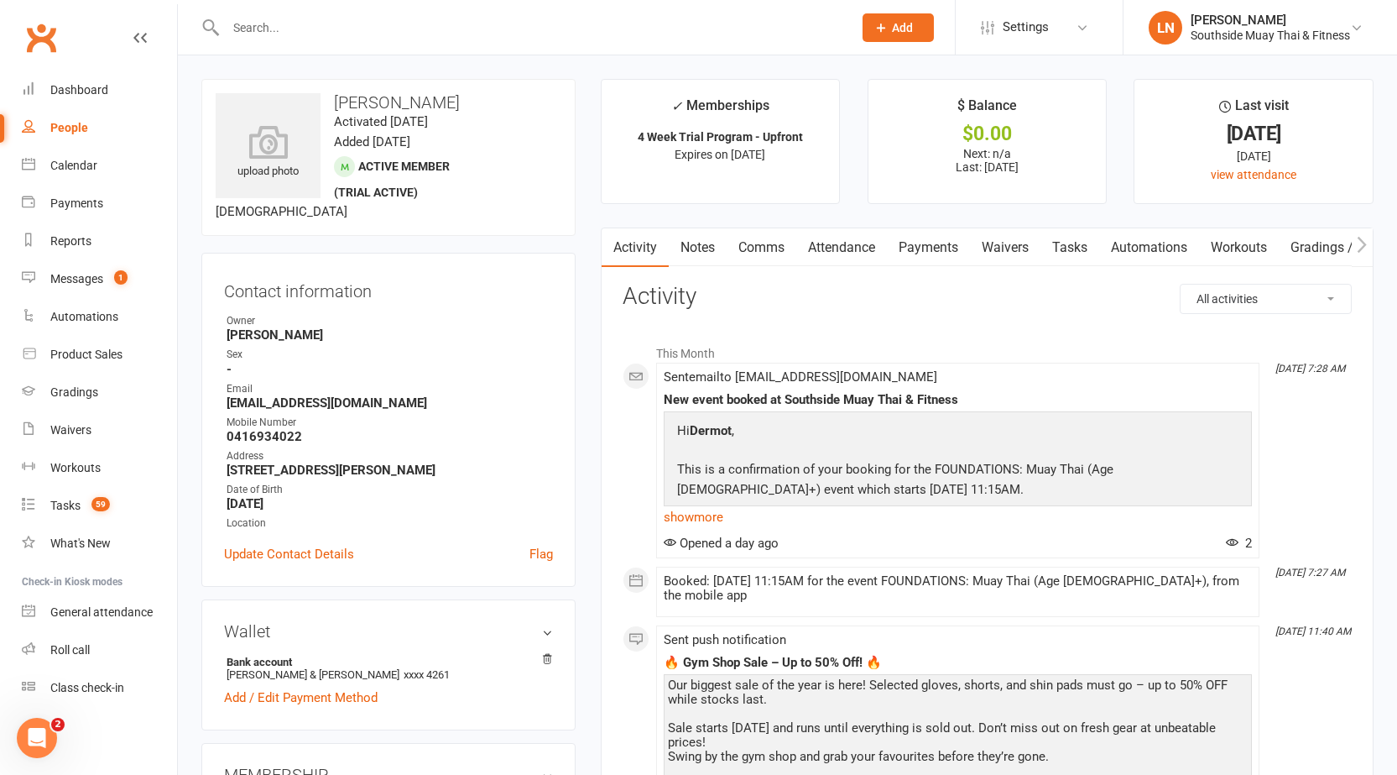
click at [715, 263] on link "Notes" at bounding box center [698, 247] width 58 height 39
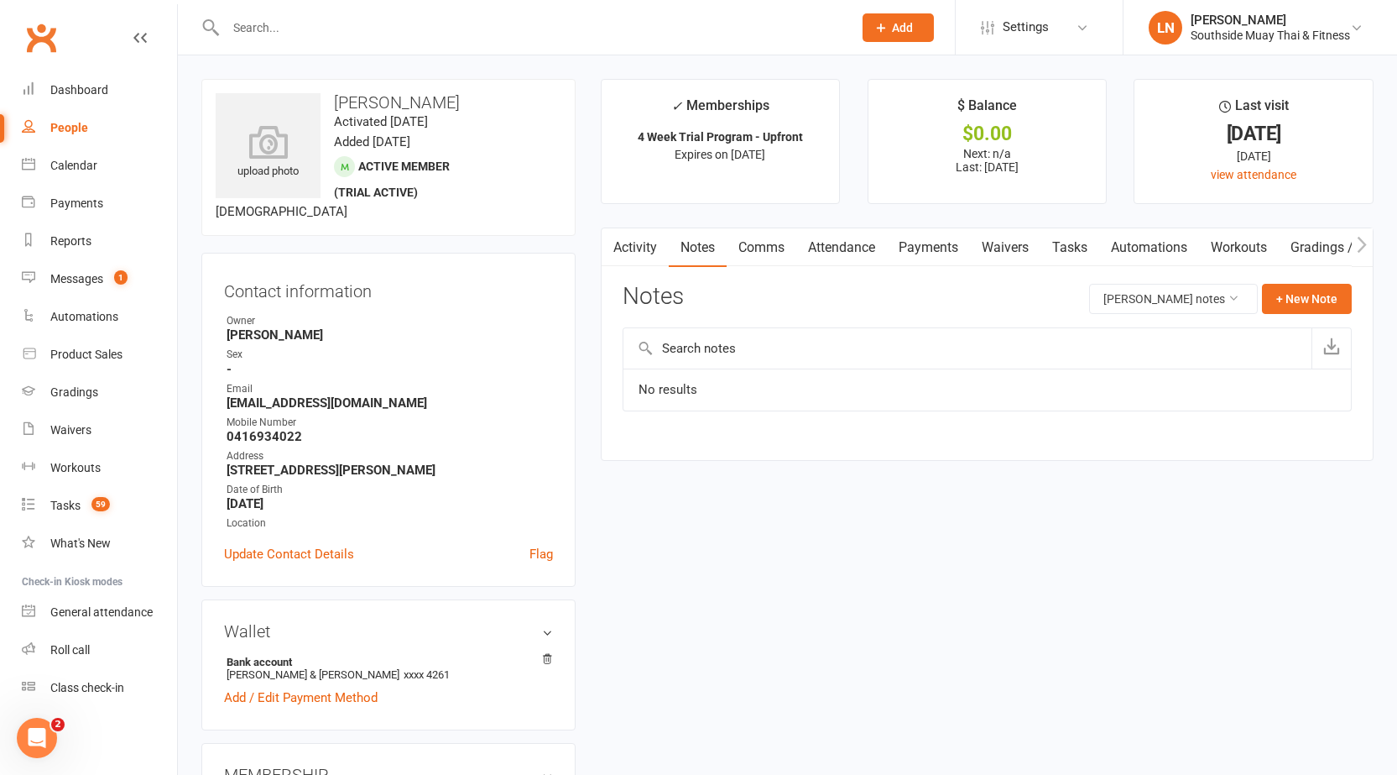
click at [833, 248] on link "Attendance" at bounding box center [841, 247] width 91 height 39
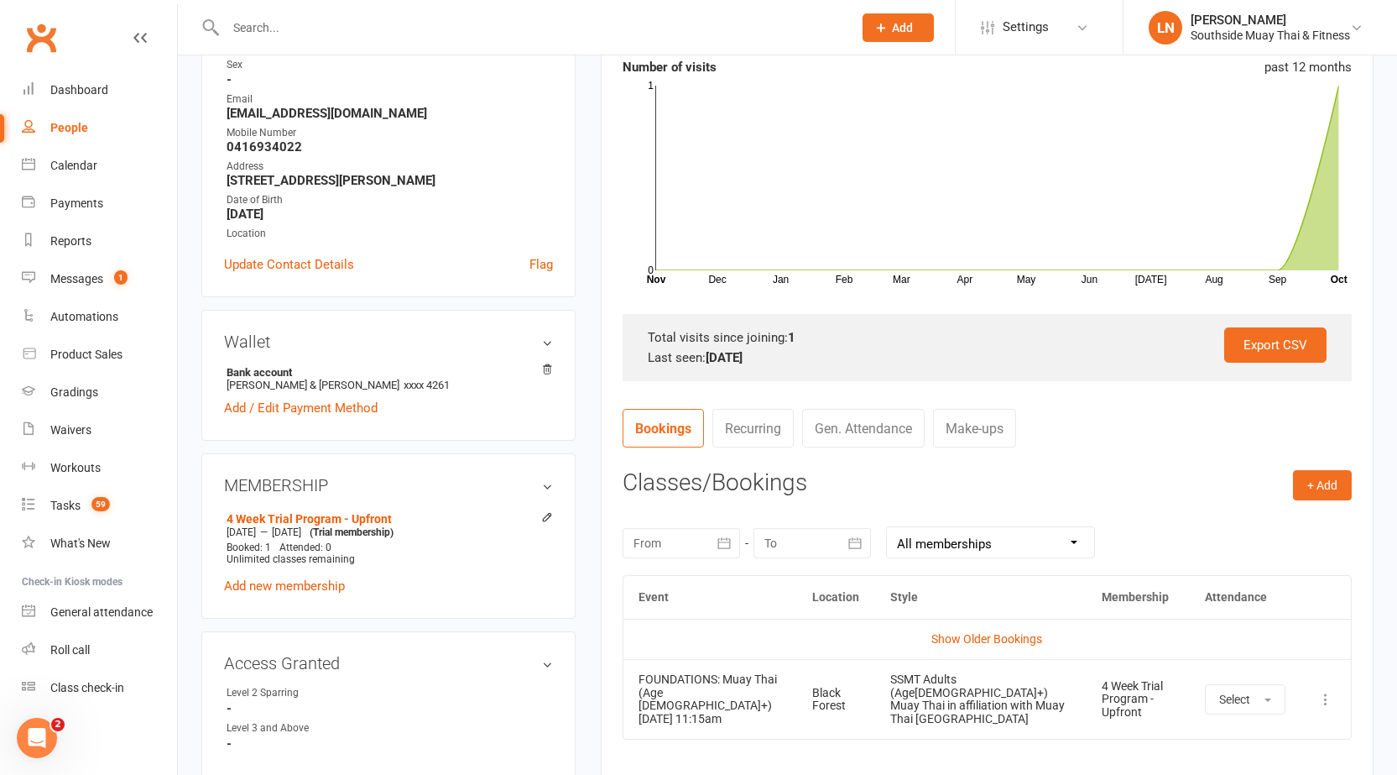
scroll to position [420, 0]
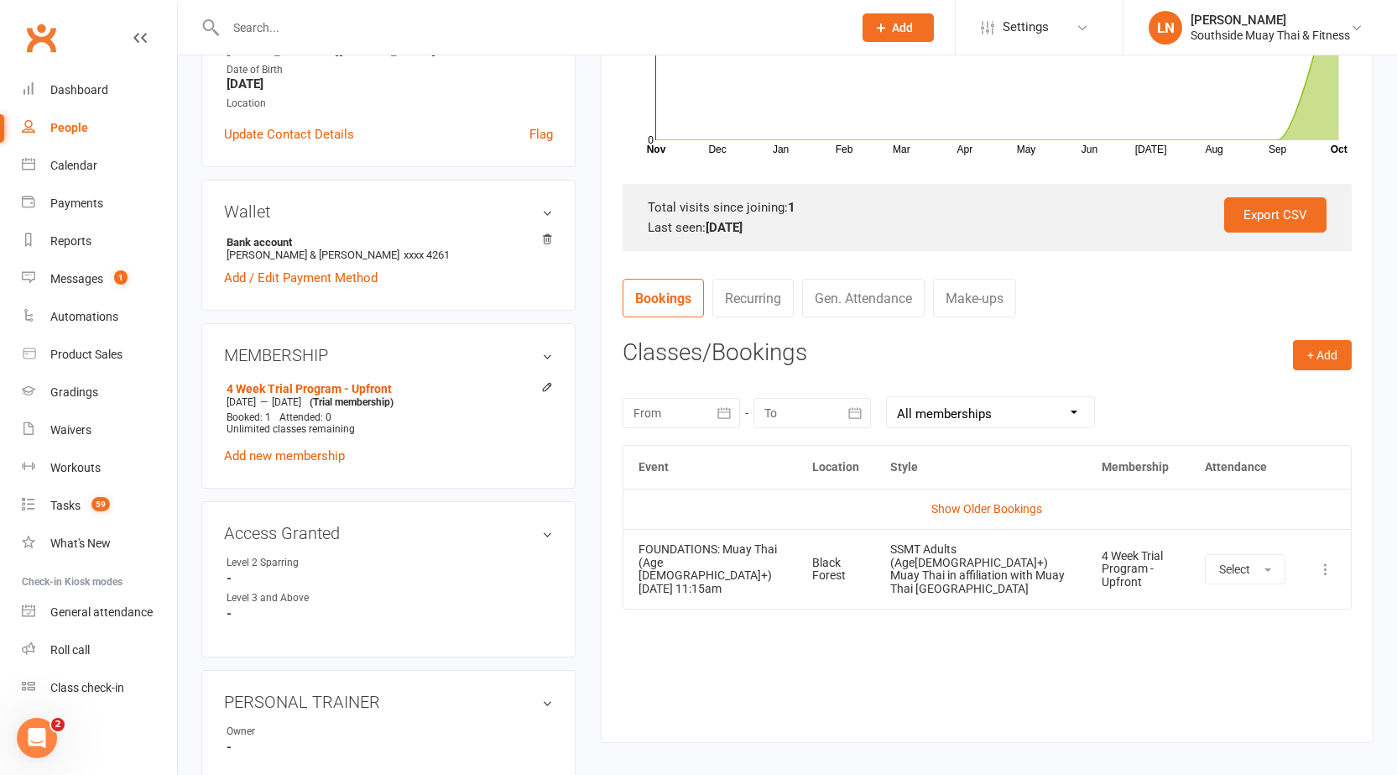
click at [967, 499] on td "Show Older Bookings" at bounding box center [988, 508] width 728 height 40
